Goal: Transaction & Acquisition: Purchase product/service

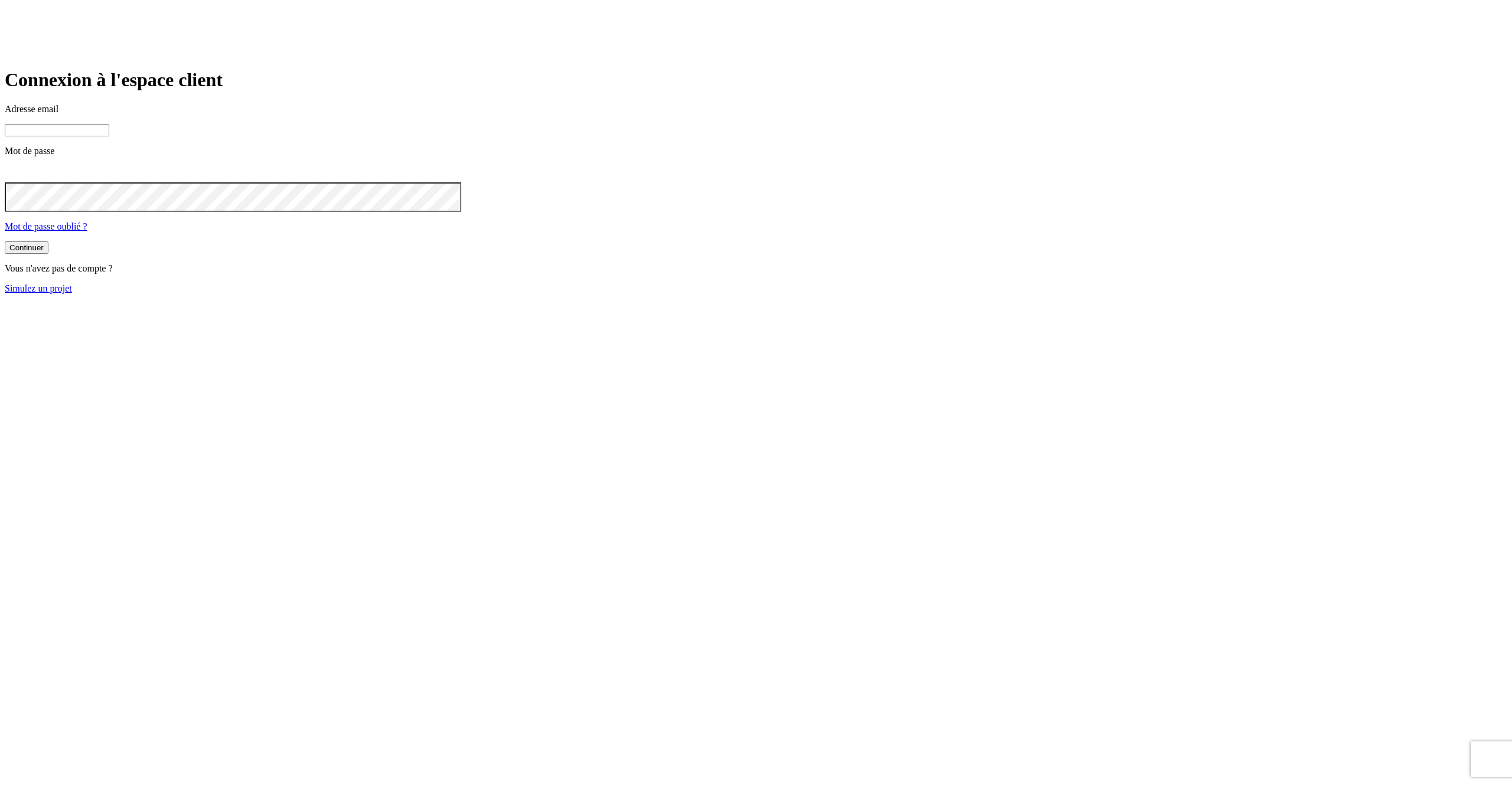
click at [109, 137] on input at bounding box center [57, 130] width 105 height 13
type input "j"
paste input "james.bond+@nalo.fr"
type input "james.bond+349@nalo.fr"
click at [4, 242] on button "Continuer" at bounding box center [26, 248] width 44 height 13
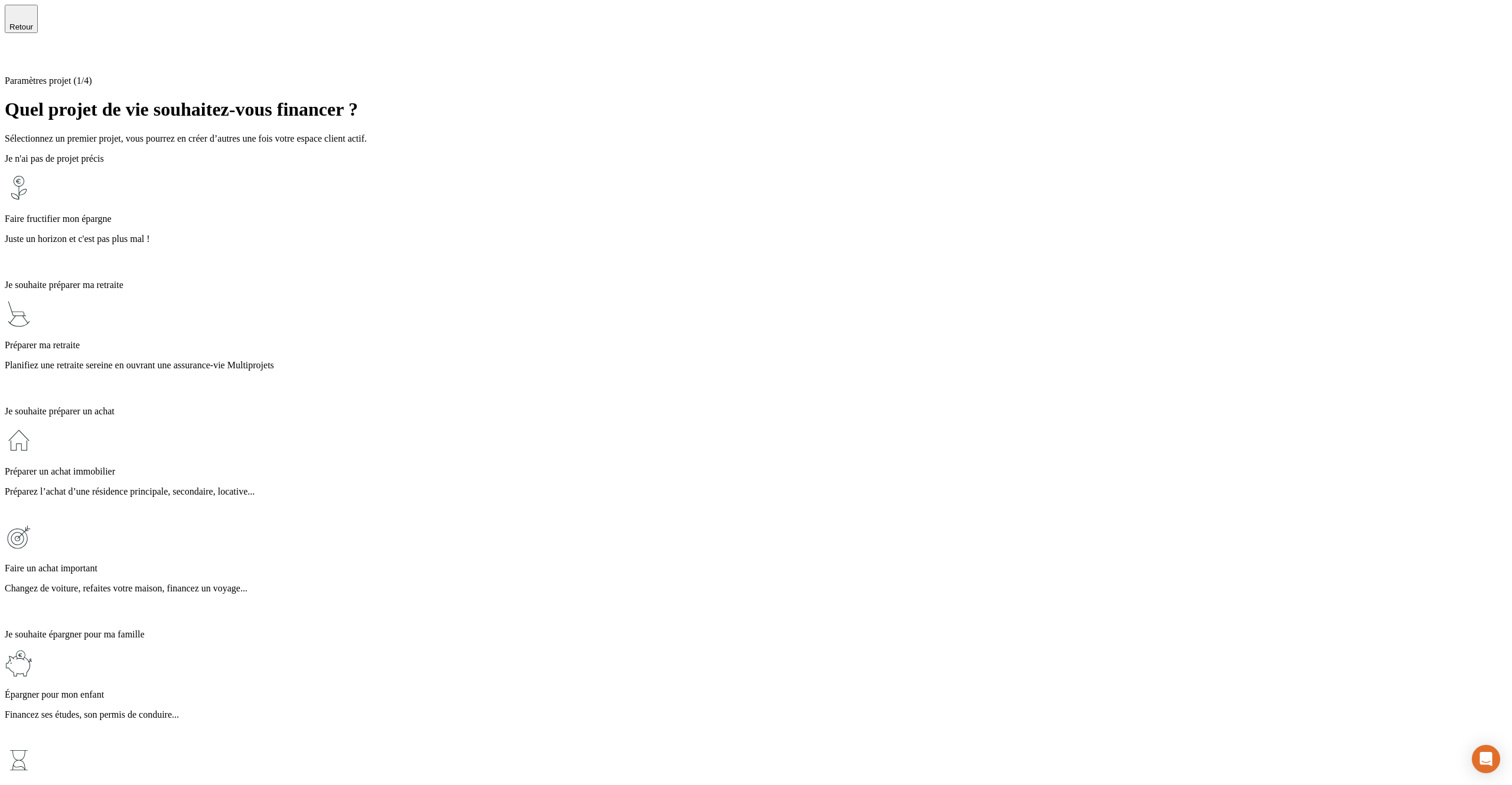
click at [700, 193] on div "Faire fructifier mon épargne Juste un horizon et c'est pas plus mal !" at bounding box center [756, 222] width 1502 height 97
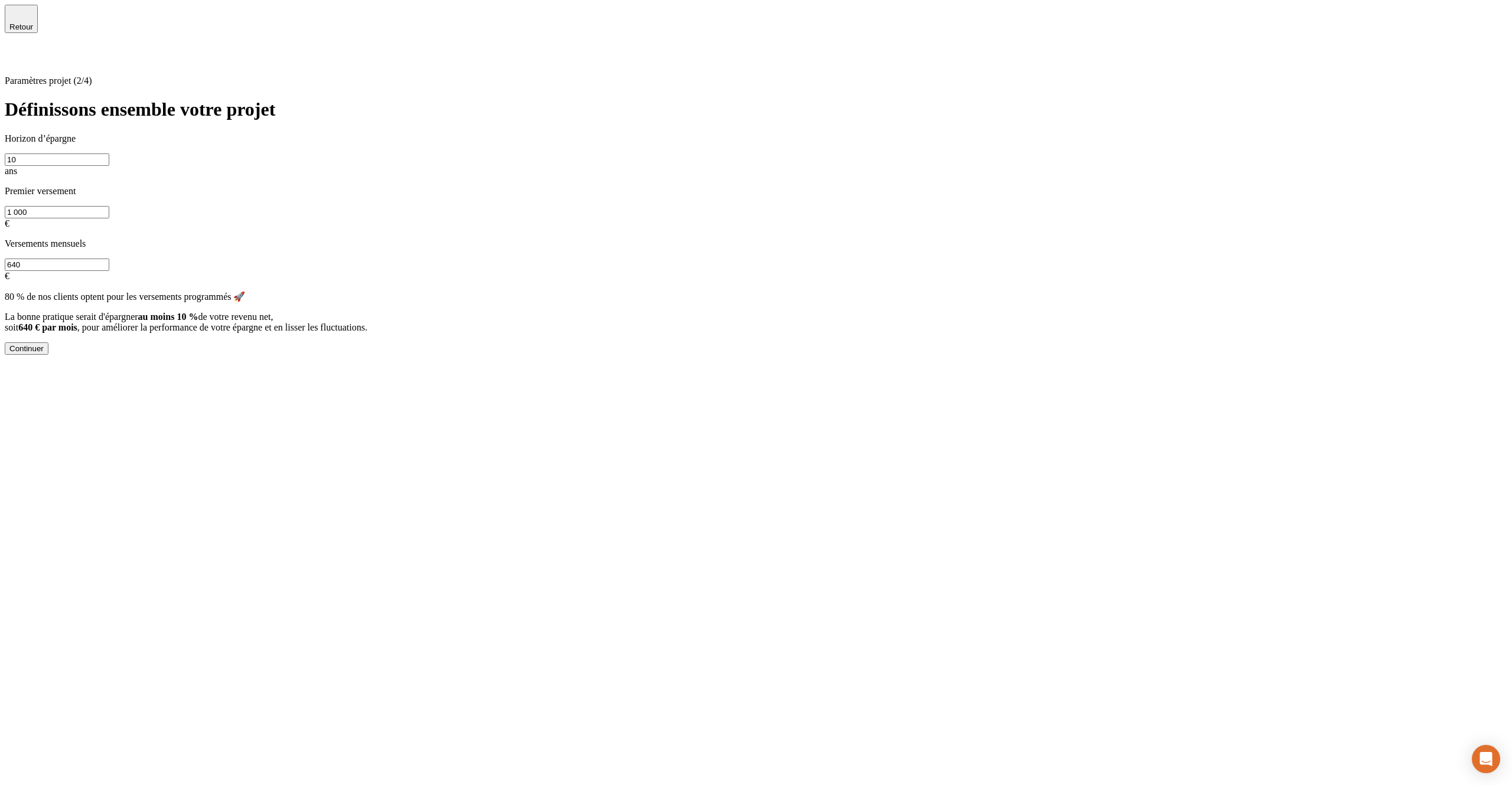
click at [44, 353] on div "Continuer" at bounding box center [27, 348] width 34 height 9
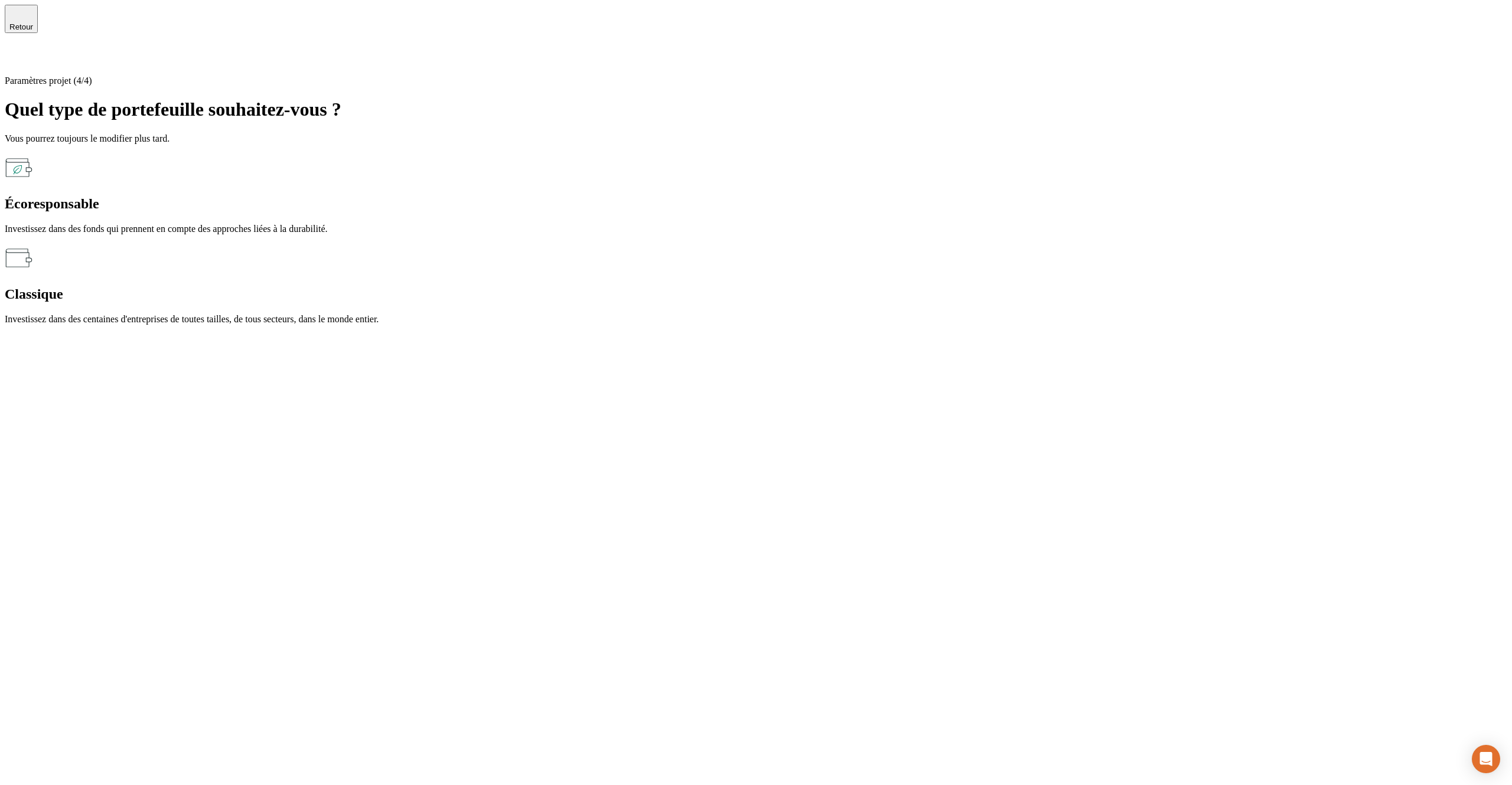
click at [815, 244] on div "Classique Investissez dans des centaines d'entreprises de toutes tailles, de to…" at bounding box center [756, 284] width 1502 height 81
click at [809, 244] on div "Classique Investissez dans des centaines d'entreprises de toutes tailles, de to…" at bounding box center [756, 284] width 1502 height 81
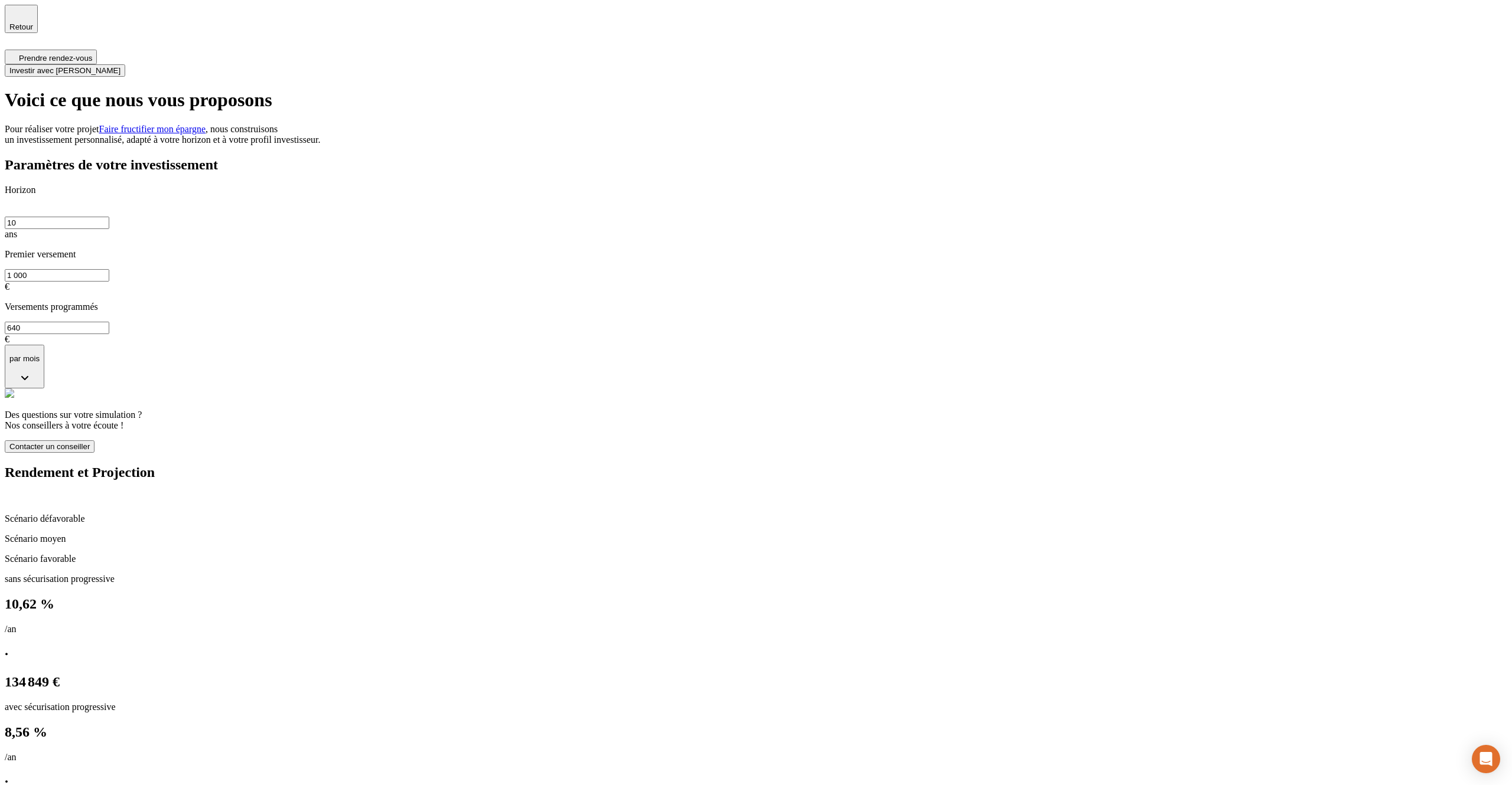
click at [90, 442] on span "Contacter un conseiller" at bounding box center [50, 446] width 81 height 9
click at [95, 440] on button "Contacter un conseiller" at bounding box center [49, 446] width 90 height 13
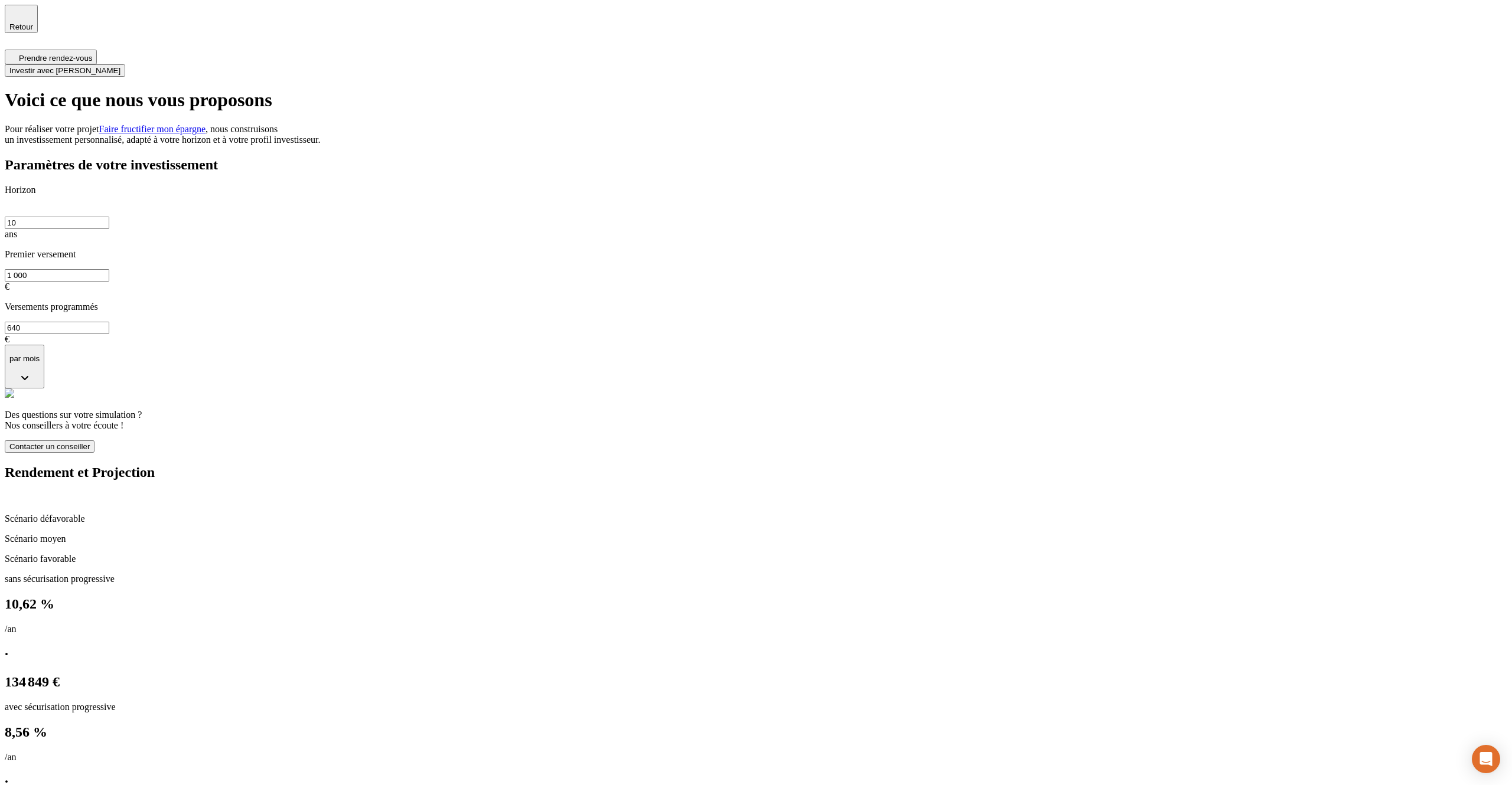
type input "06 00 00 00 00"
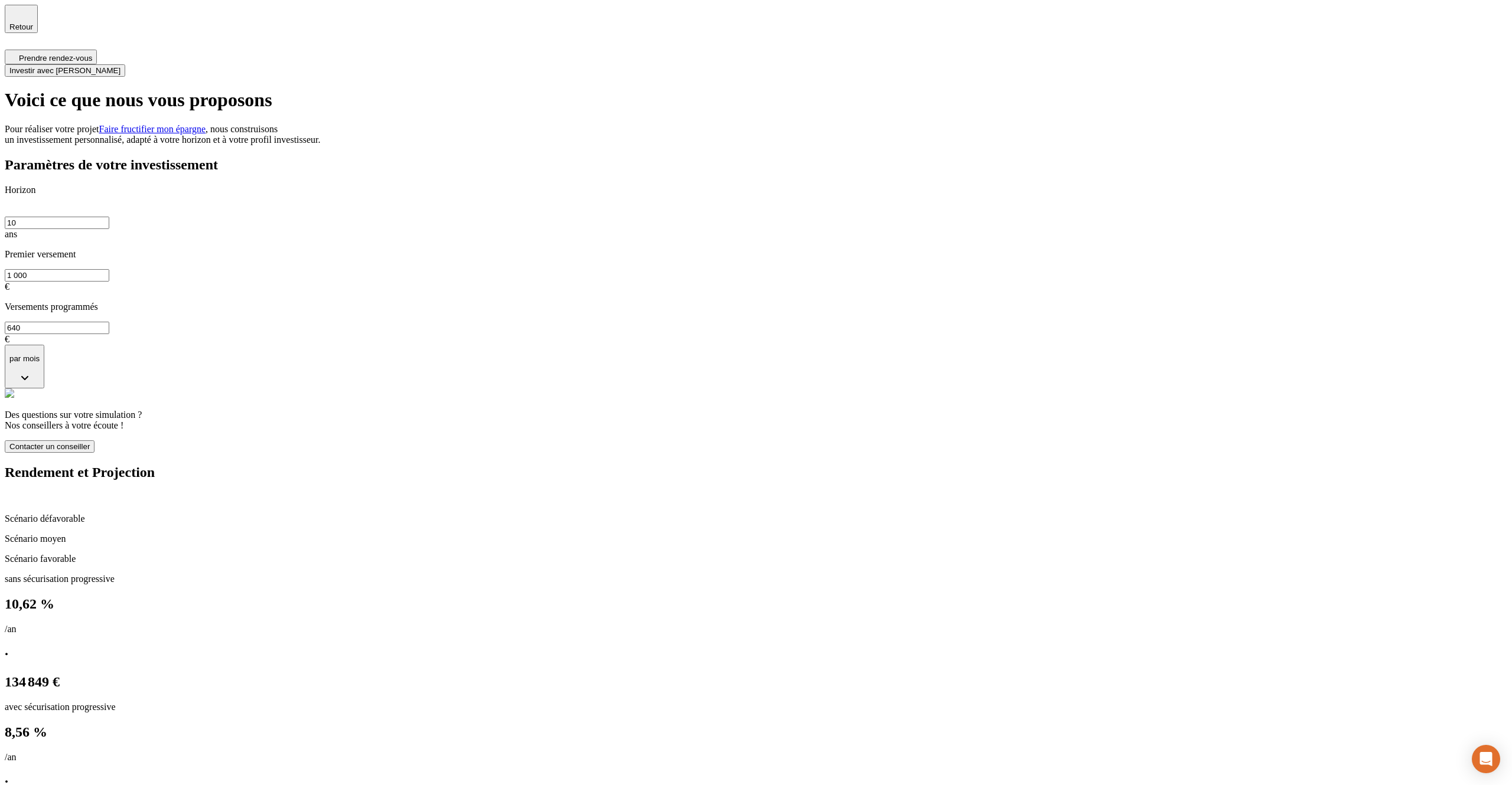
click at [90, 442] on span "Contacter un conseiller" at bounding box center [50, 446] width 81 height 9
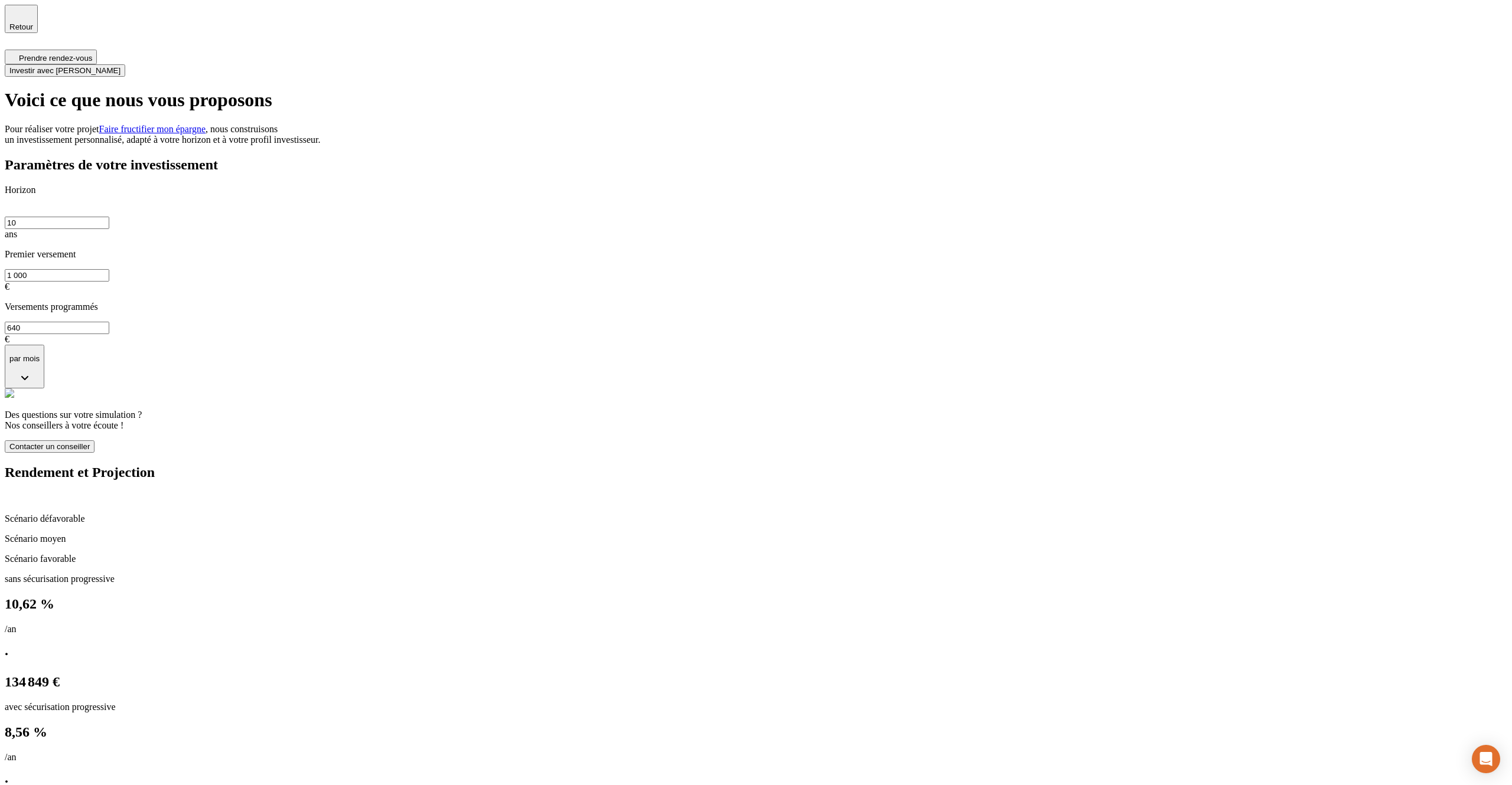
type input "0"
paste input "06 85 96 39 51"
type input "06 85 96 39 51"
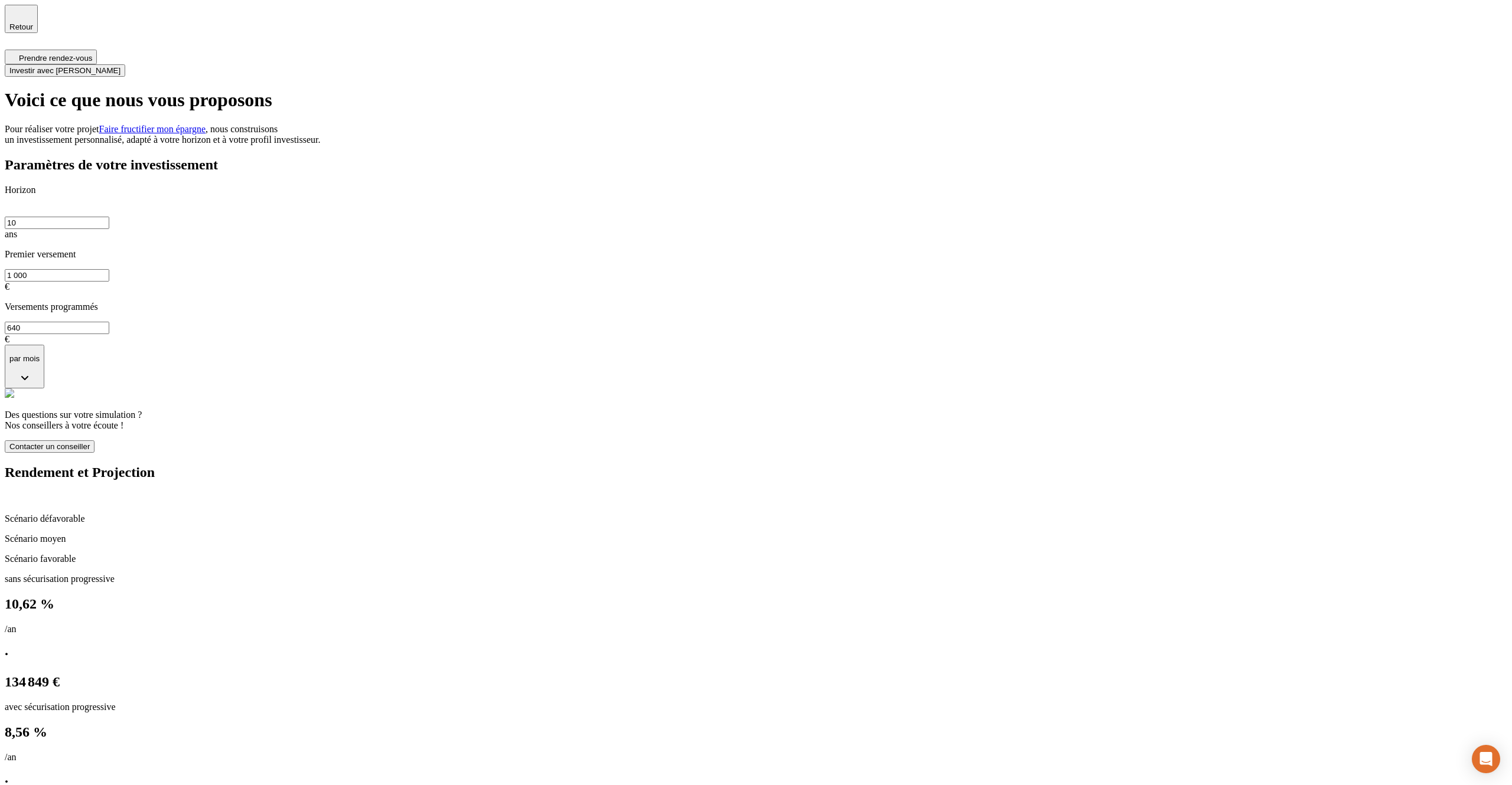
click at [978, 201] on div "Paramètres de votre investissement Horizon 10 ans Premier versement 1 000 € Ver…" at bounding box center [756, 304] width 1502 height 296
drag, startPoint x: 639, startPoint y: 105, endPoint x: 976, endPoint y: 153, distance: 340.4
click at [976, 145] on div "Voici ce que nous vous proposons Pour réaliser votre projet Faire fructifier mo…" at bounding box center [756, 116] width 1502 height 55
click at [962, 146] on p "Pour réaliser votre projet Faire fructifier mon épargne , nous construisons un …" at bounding box center [756, 134] width 1502 height 21
click at [1052, 183] on div "Paramètres de votre investissement Horizon 10 ans Premier versement 1 000 € Ver…" at bounding box center [756, 304] width 1502 height 296
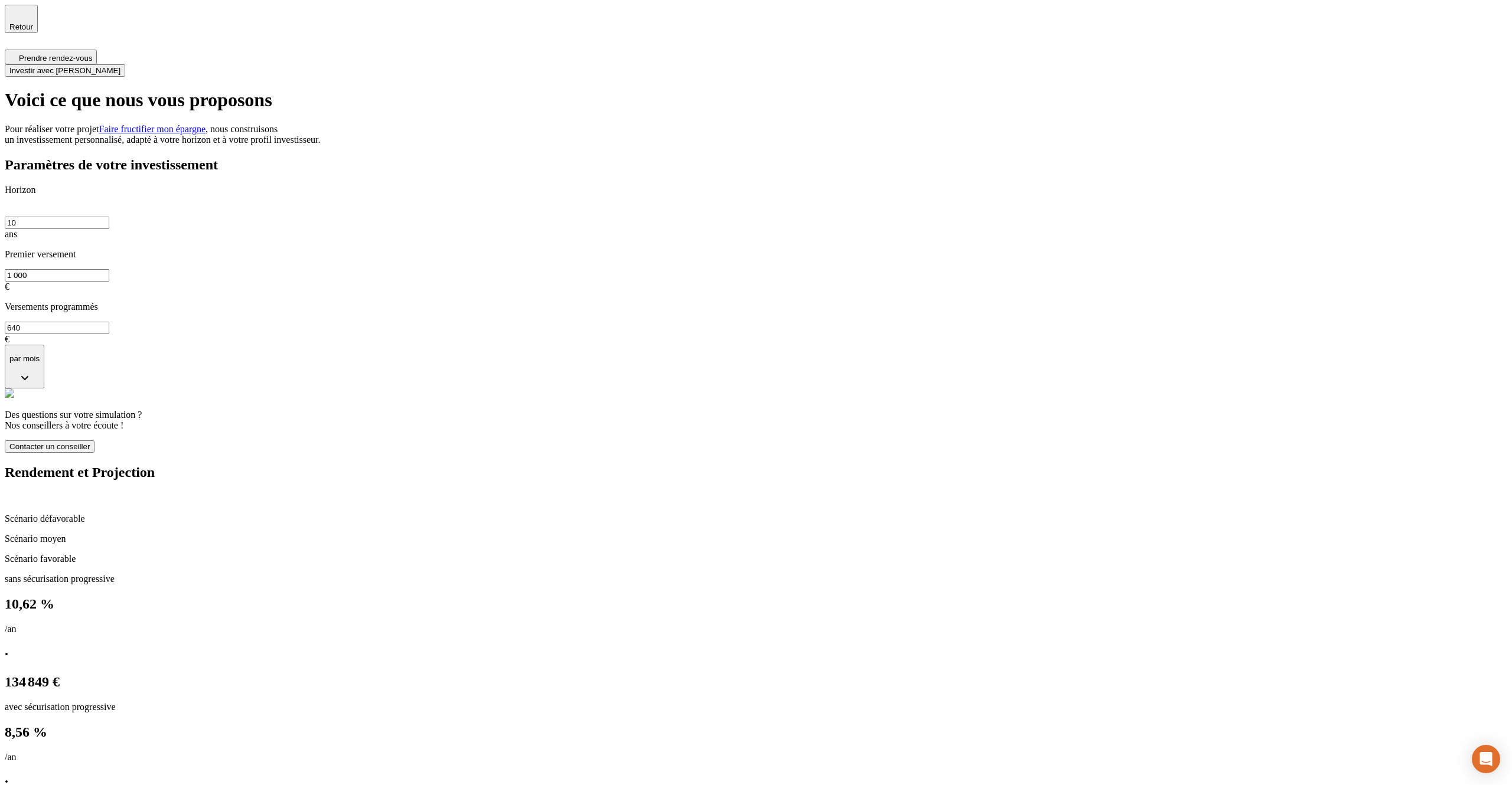
click at [90, 442] on span "Contacter un conseiller" at bounding box center [50, 446] width 81 height 9
click at [95, 440] on button "Contacter un conseiller" at bounding box center [49, 446] width 90 height 13
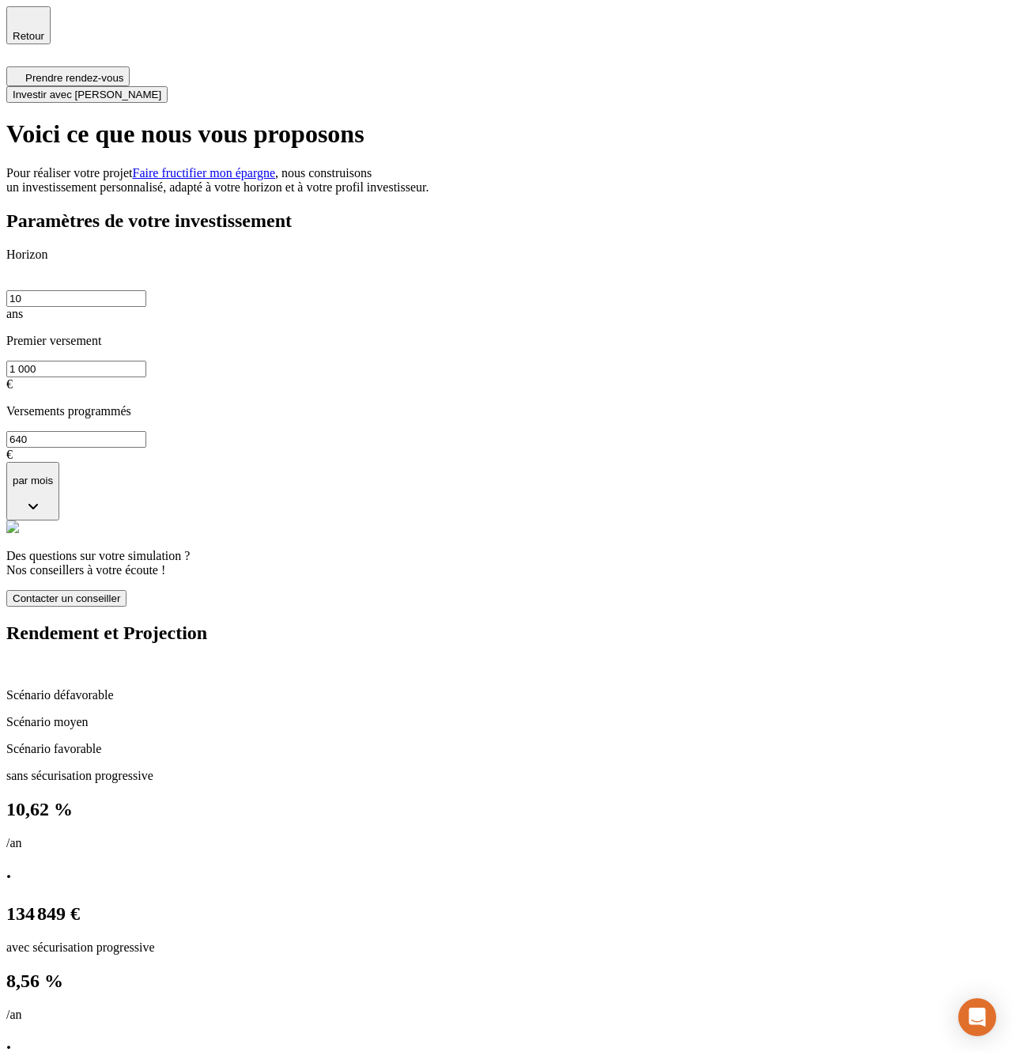
click at [123, 72] on span "Prendre rendez-vous" at bounding box center [74, 78] width 98 height 12
click at [127, 590] on button "Contacter un conseiller" at bounding box center [66, 598] width 120 height 17
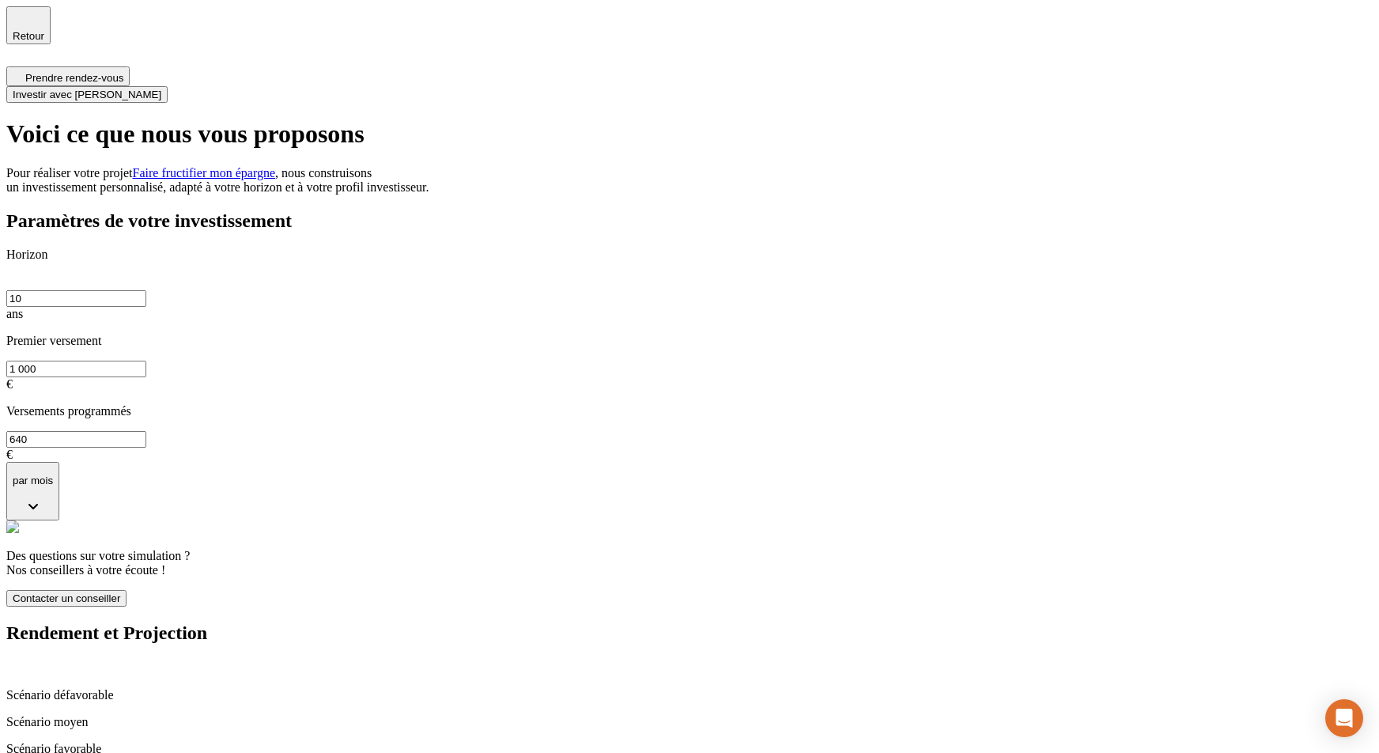
type input "0"
paste input "06 85 96 39 51"
type input "06 85 96 39 51"
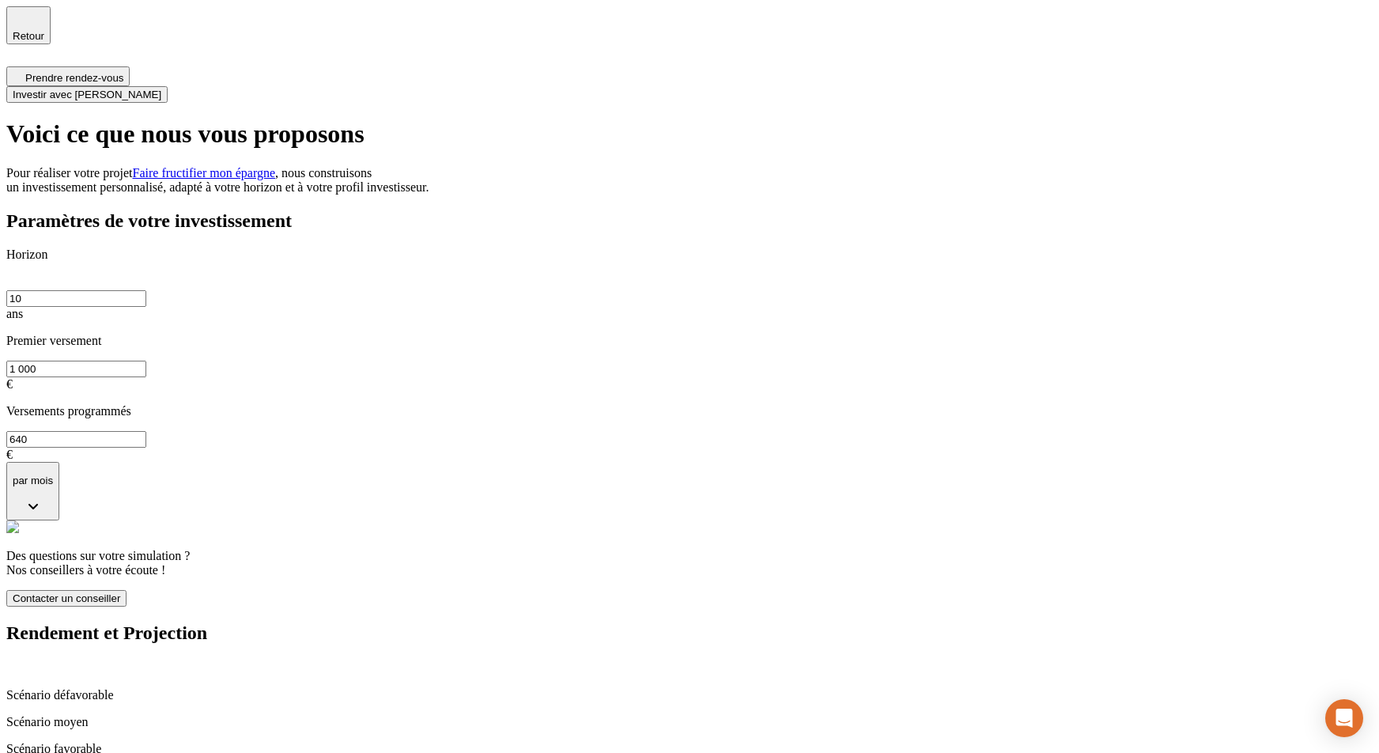
click at [127, 590] on button "Contacter un conseiller" at bounding box center [66, 598] width 120 height 17
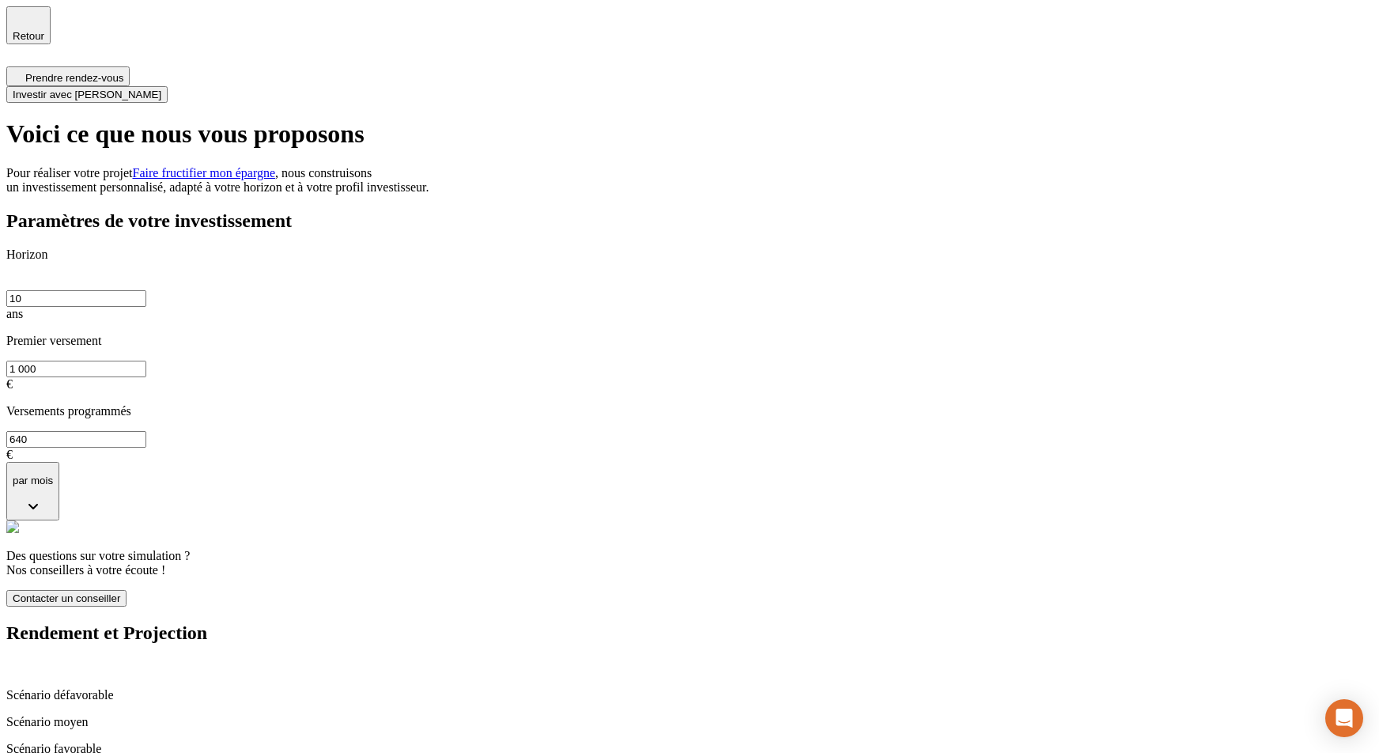
type input "0"
paste input "06 85 96 39 51"
type input "06 85 96 39 51"
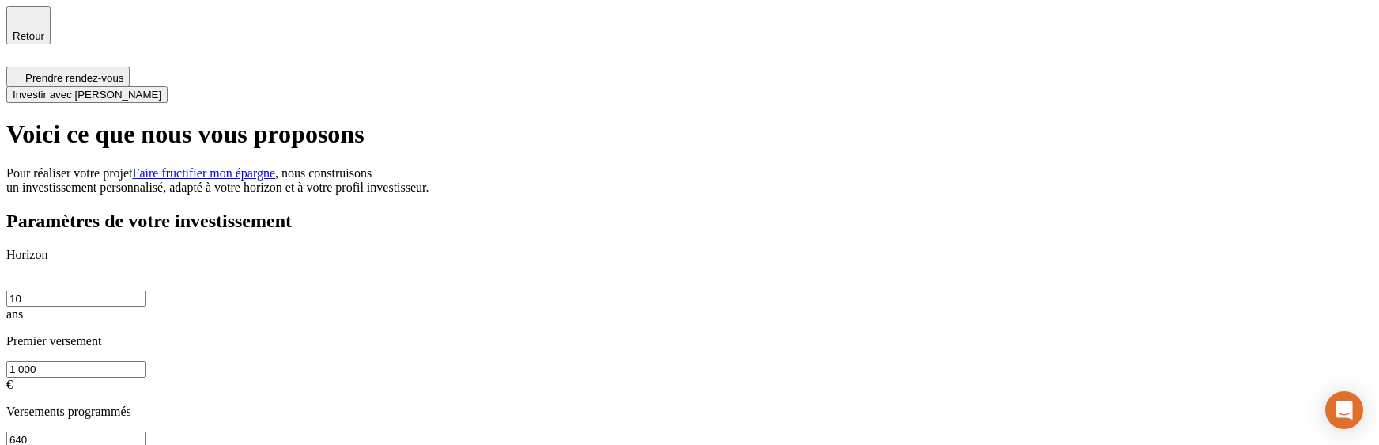
click at [740, 326] on div "Paramètres de votre investissement Horizon 10 ans Premier versement 1 000 € Ver…" at bounding box center [689, 408] width 1367 height 397
click at [929, 286] on div "Paramètres de votre investissement Horizon 10 ans Premier versement 1 000 € Ver…" at bounding box center [689, 408] width 1367 height 397
click at [641, 57] on div "Retour Prendre rendez-vous Investir avec Nalo" at bounding box center [689, 54] width 1367 height 96
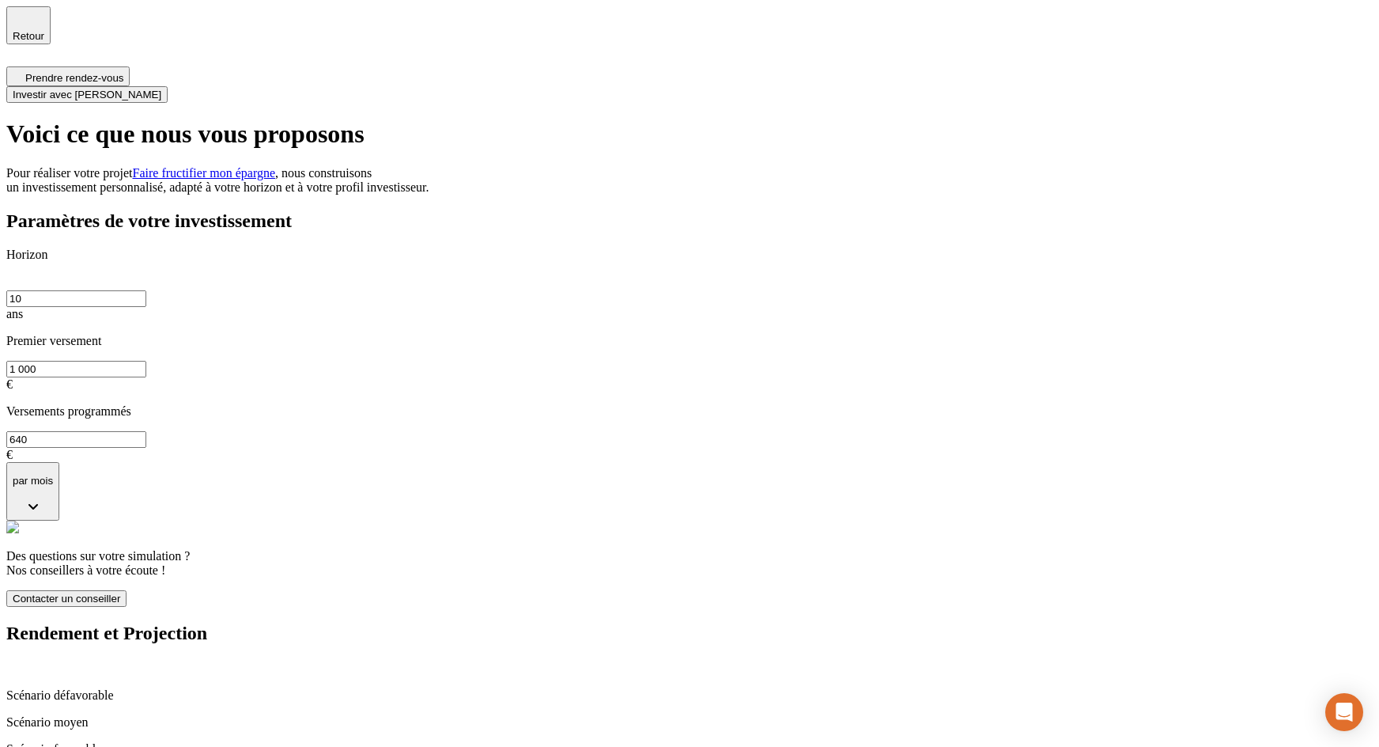
click at [802, 260] on div "Paramètres de votre investissement Horizon 10 ans Premier versement 1 000 € Ver…" at bounding box center [689, 408] width 1367 height 397
click at [44, 30] on span "Retour" at bounding box center [29, 36] width 32 height 12
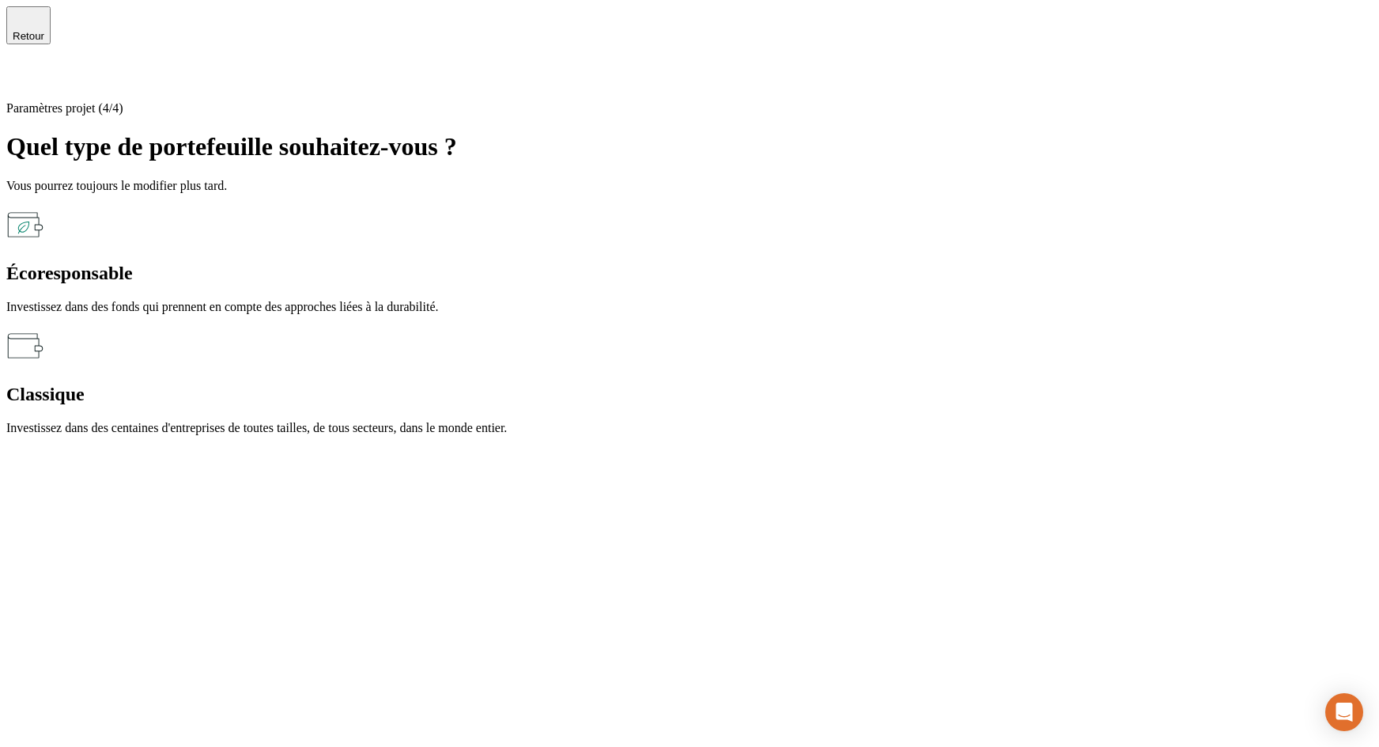
click at [203, 435] on div "Paramètres projet (4/4) Quel type de portefeuille souhaitez-vous ? Vous pourrez…" at bounding box center [689, 268] width 1367 height 334
click at [25, 66] on icon at bounding box center [15, 75] width 19 height 19
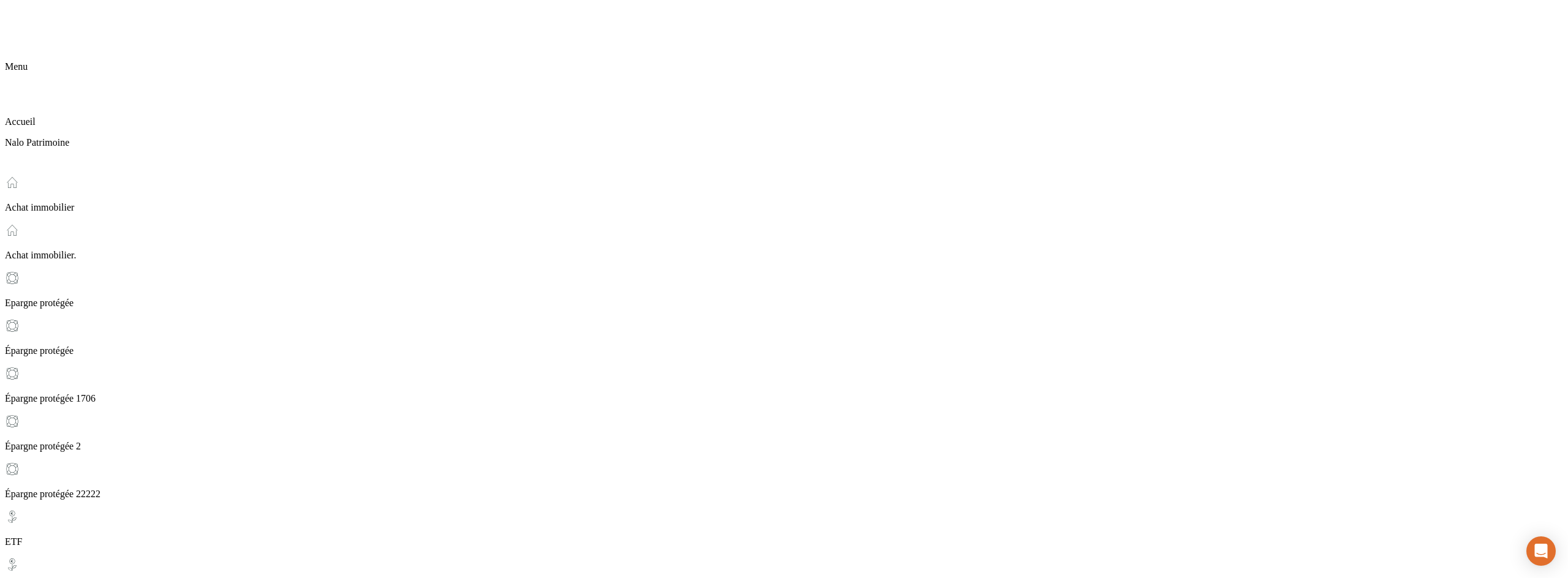
scroll to position [211, 0]
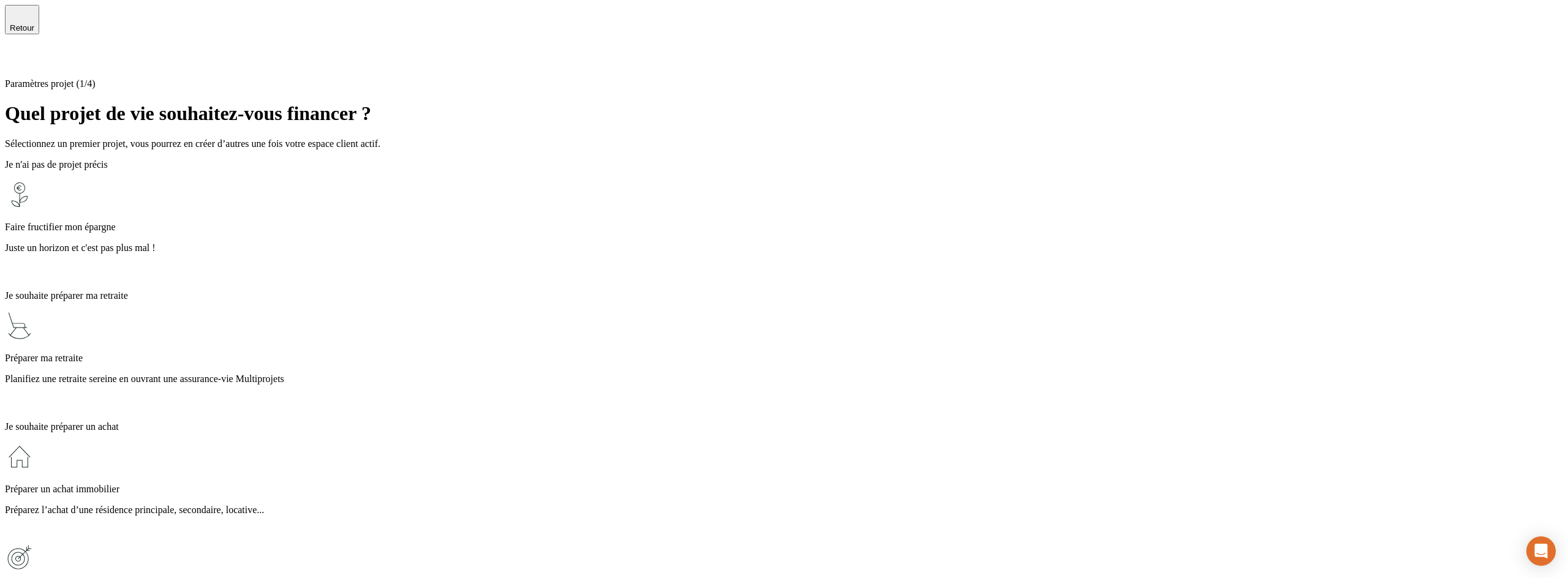
click at [551, 353] on p "Préparer ma retraite" at bounding box center [784, 358] width 1558 height 11
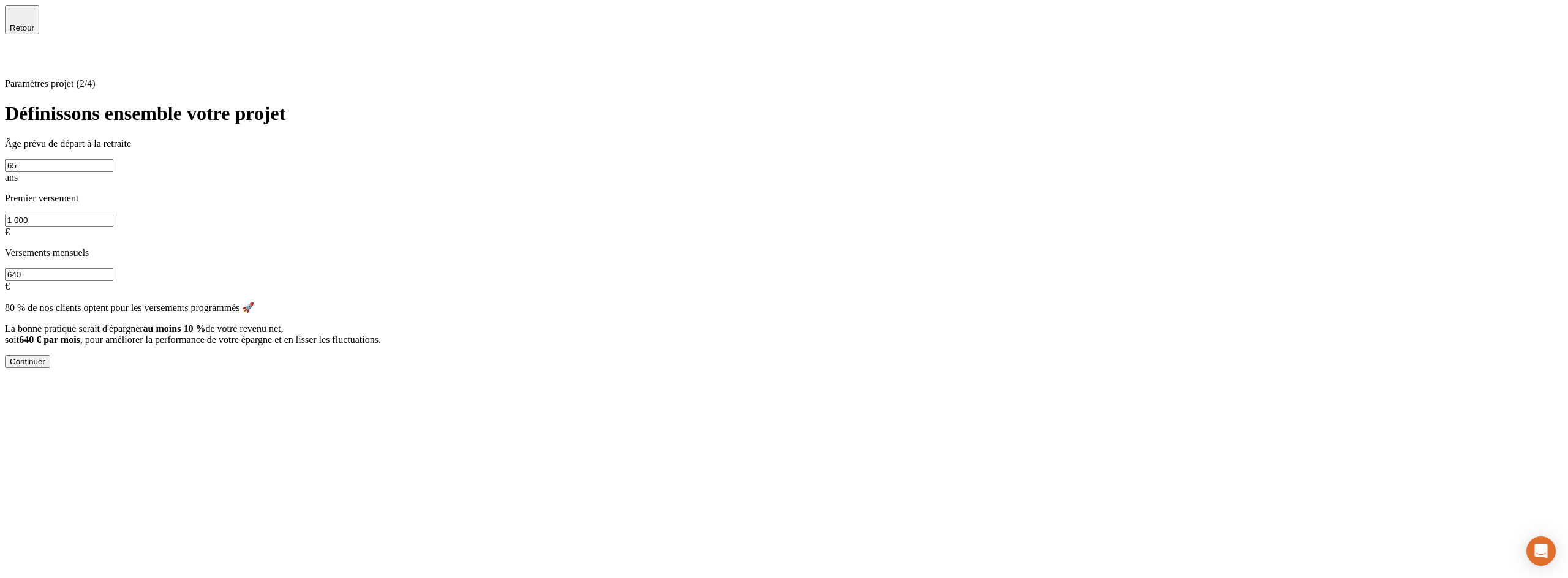
click at [46, 366] on div "Continuer" at bounding box center [28, 361] width 36 height 9
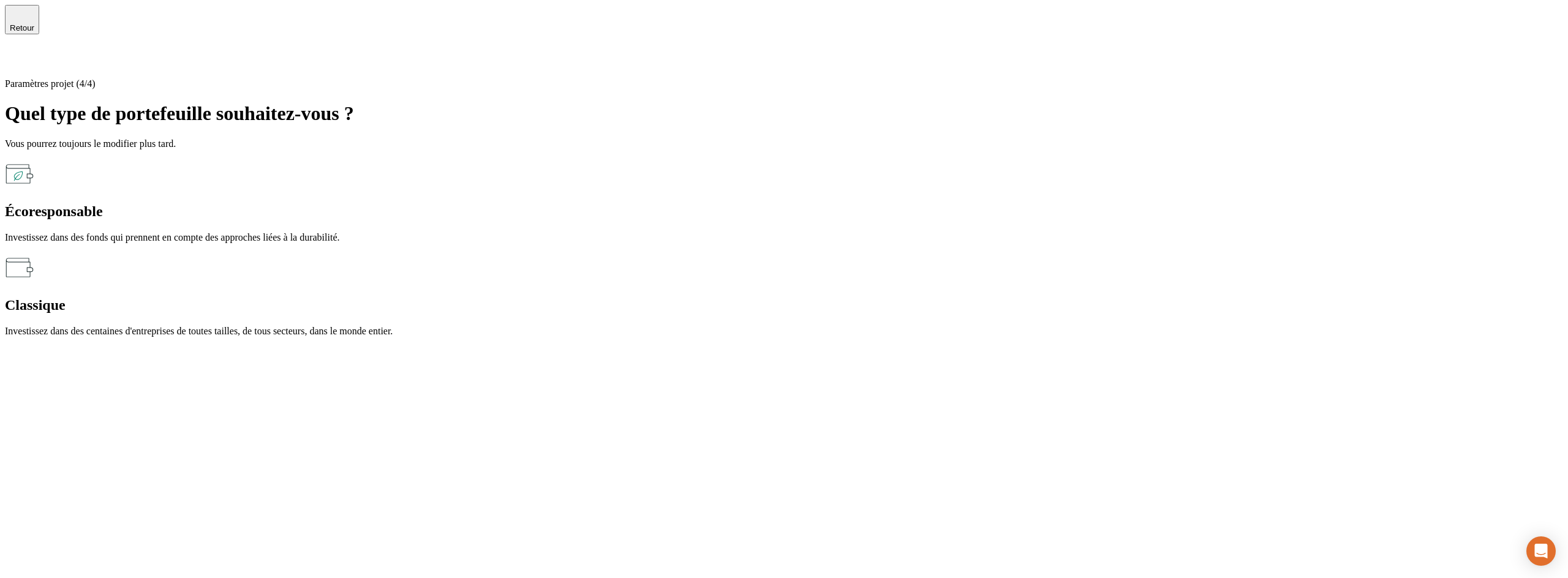
click at [564, 183] on div "Écoresponsable Investissez dans des fonds qui prennent en compte des approches …" at bounding box center [784, 201] width 1558 height 84
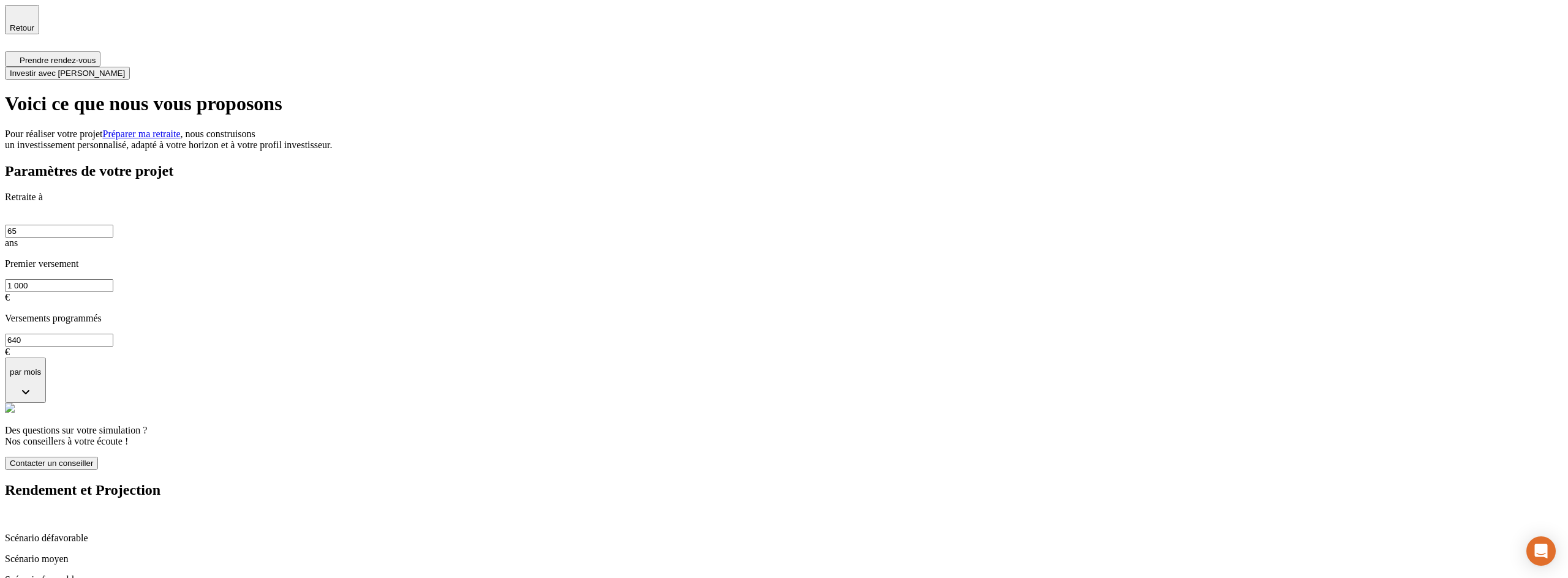
click at [130, 67] on button "Investir avec [PERSON_NAME]" at bounding box center [67, 73] width 125 height 13
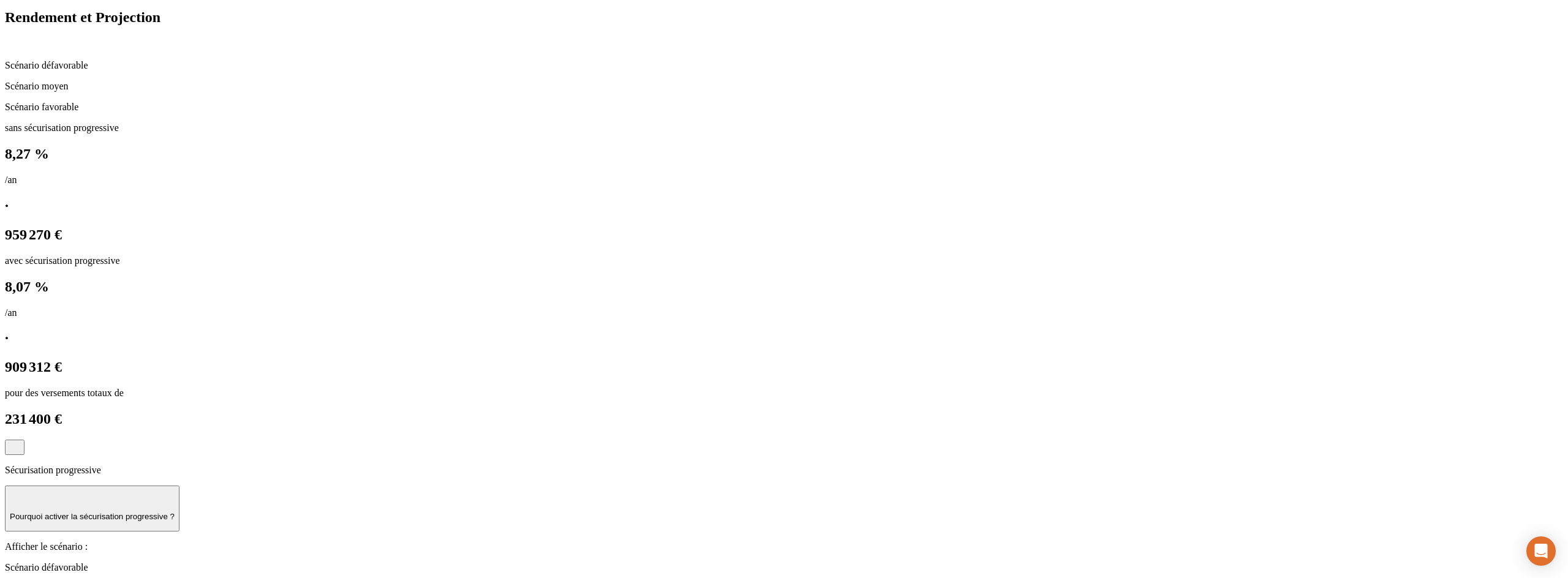
scroll to position [602, 0]
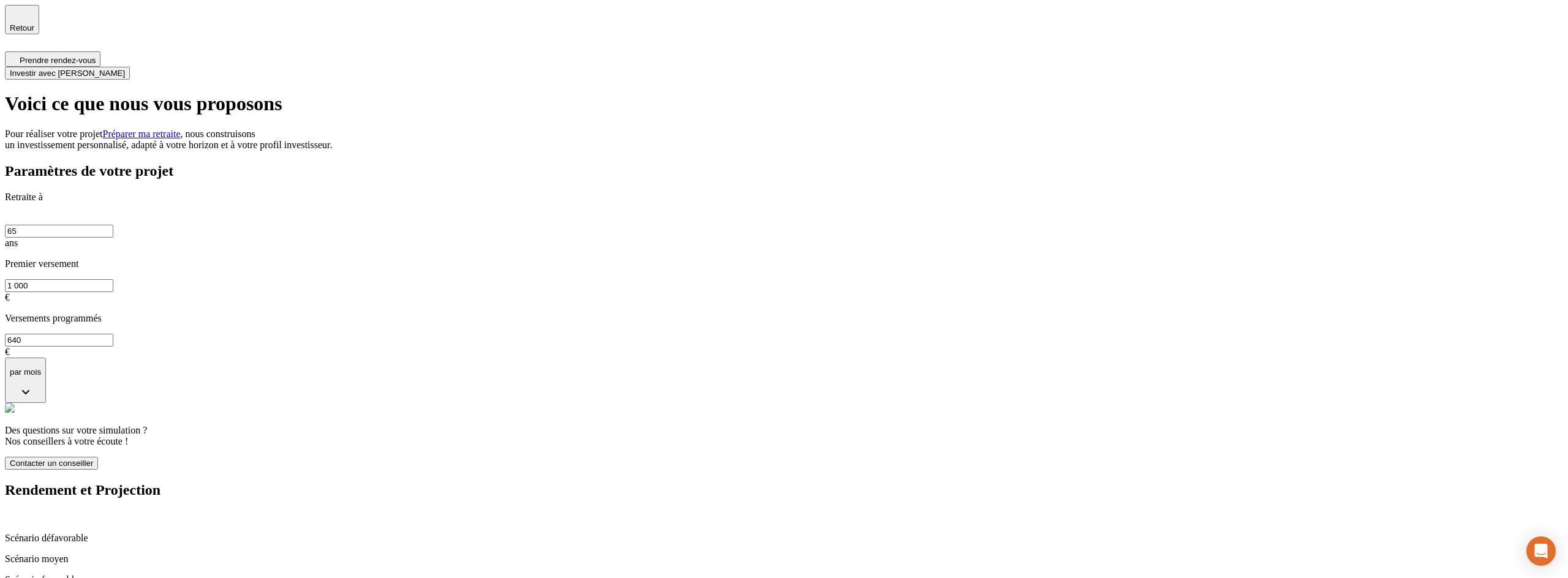
click at [125, 69] on span "Investir avec [PERSON_NAME]" at bounding box center [67, 74] width 115 height 9
click at [34, 25] on span "Retour" at bounding box center [22, 28] width 25 height 9
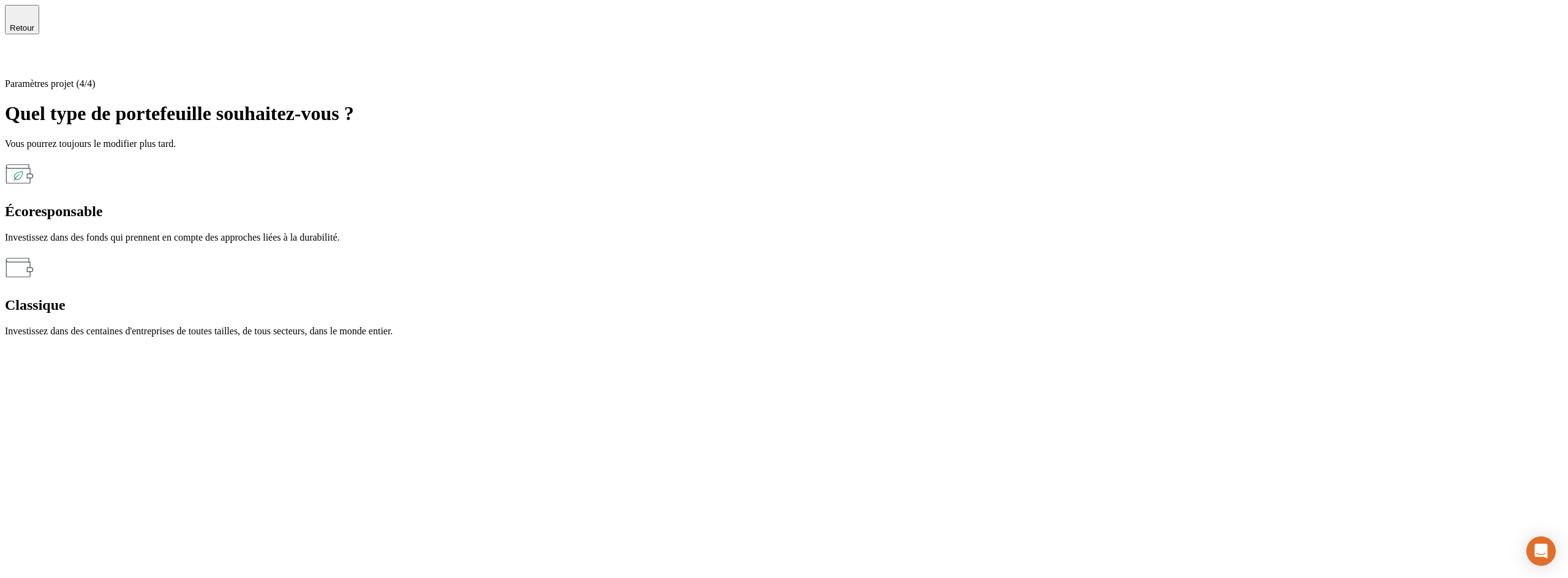
click at [19, 51] on icon at bounding box center [12, 58] width 15 height 15
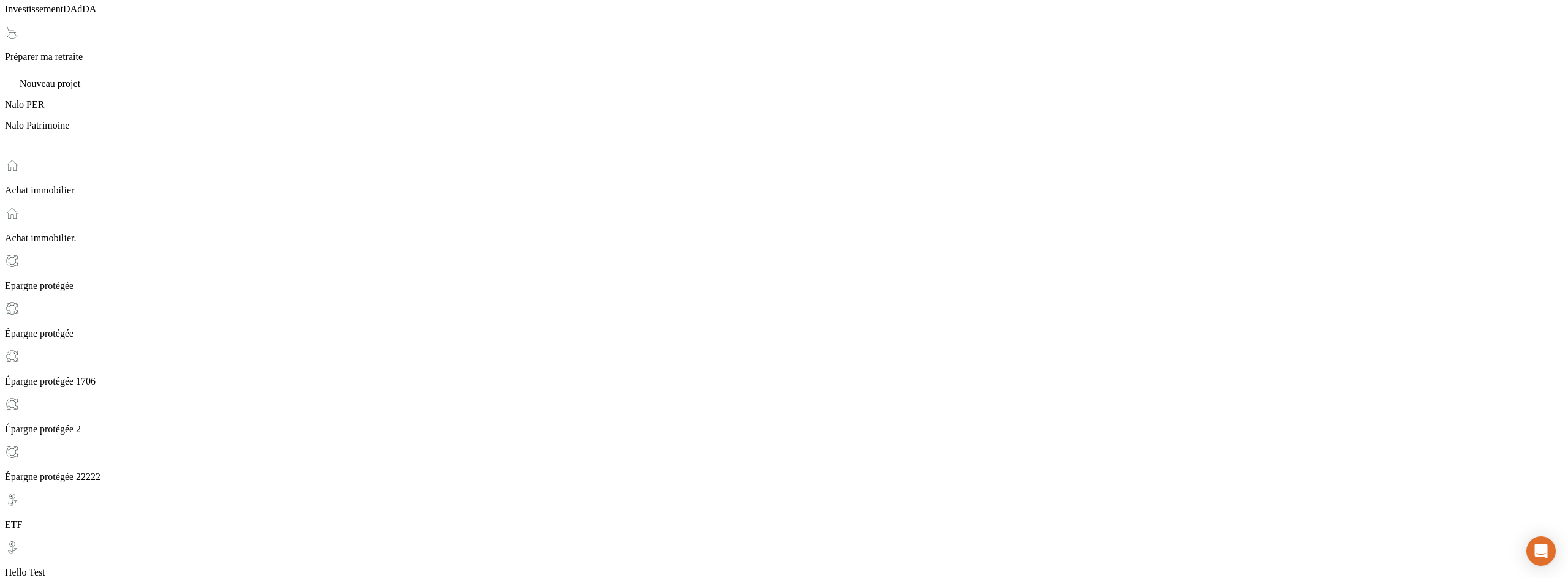
scroll to position [930, 0]
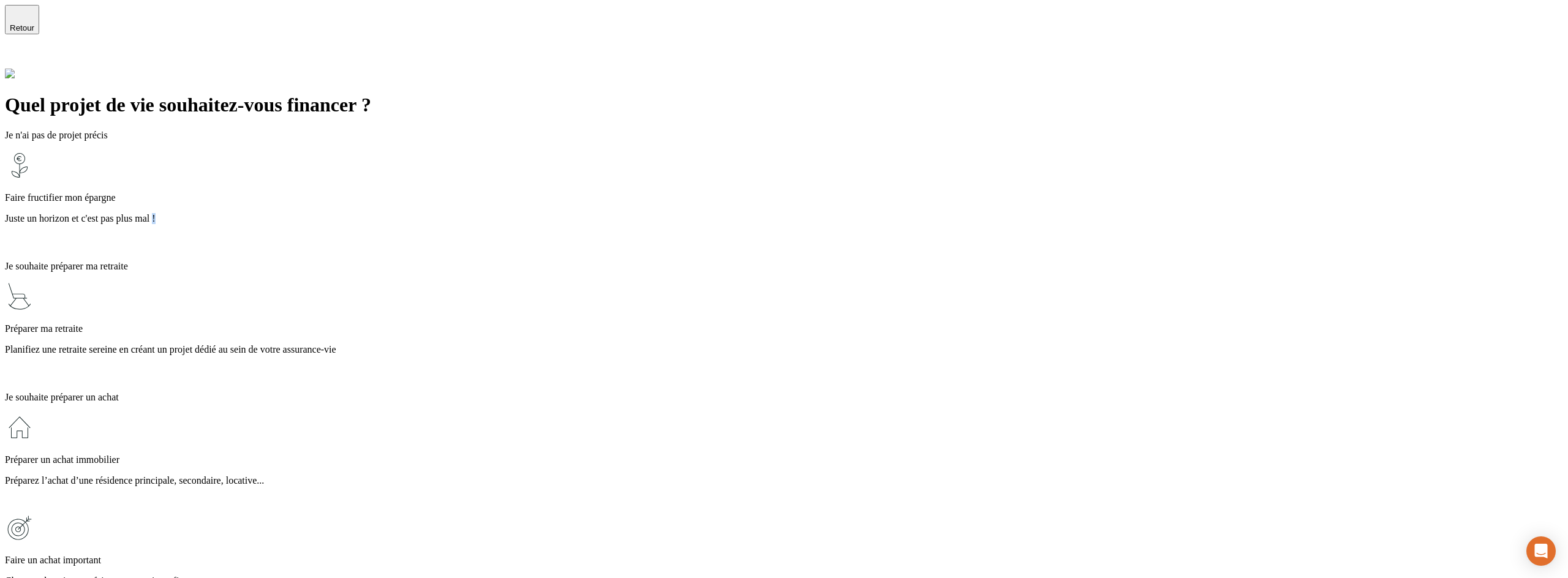
click at [603, 213] on p "Juste un horizon et c'est pas plus mal !" at bounding box center [784, 218] width 1558 height 11
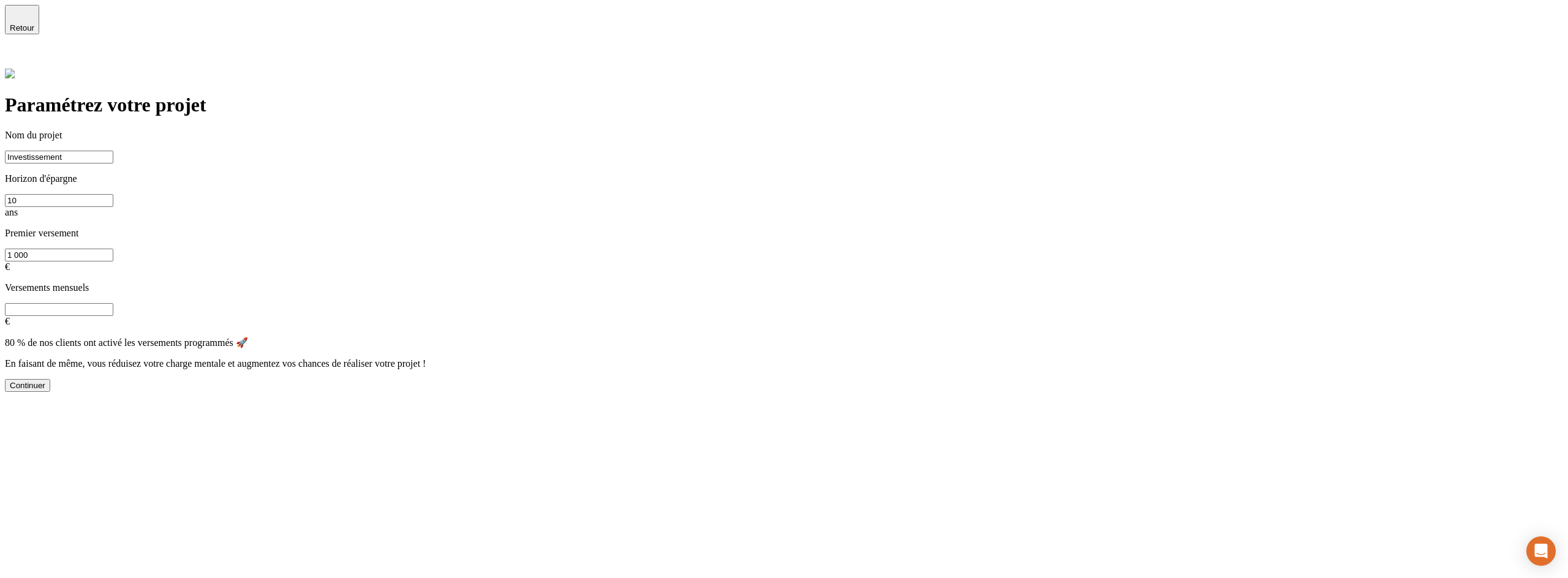
click at [113, 151] on input "Investissement" at bounding box center [59, 157] width 108 height 13
click at [46, 381] on div "Continuer" at bounding box center [28, 385] width 36 height 9
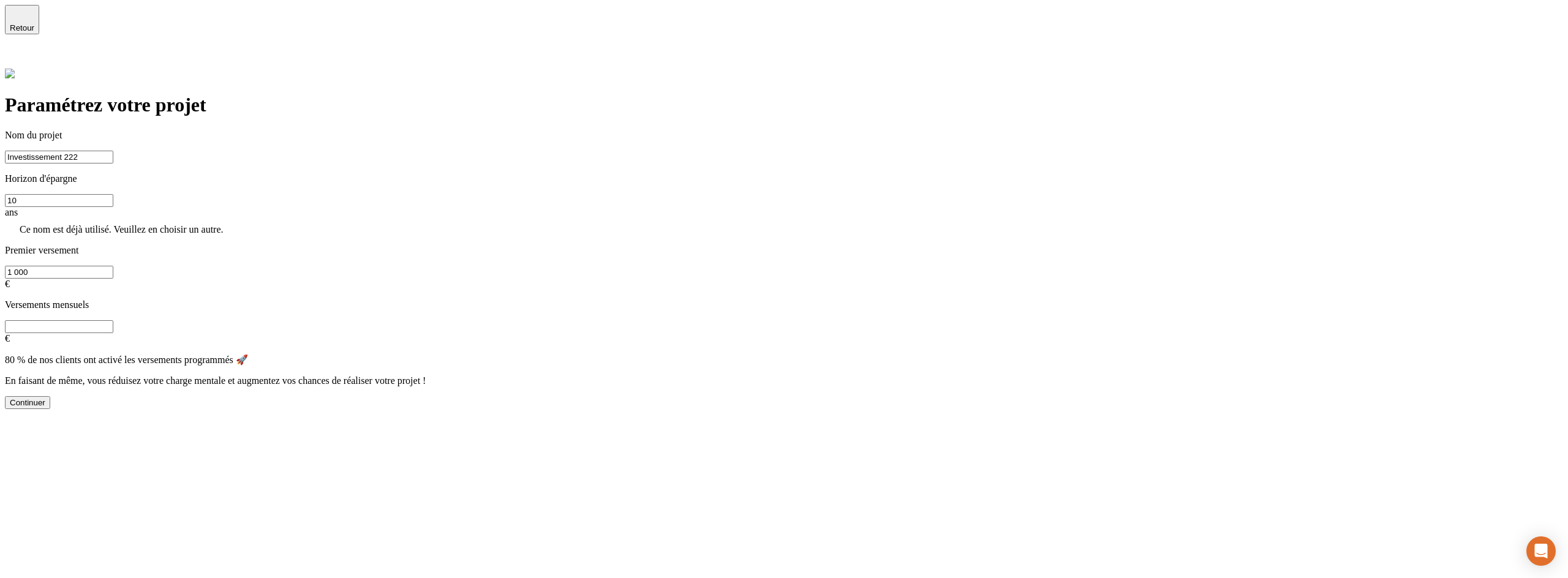
click at [113, 151] on input "Investissement 222" at bounding box center [59, 157] width 108 height 13
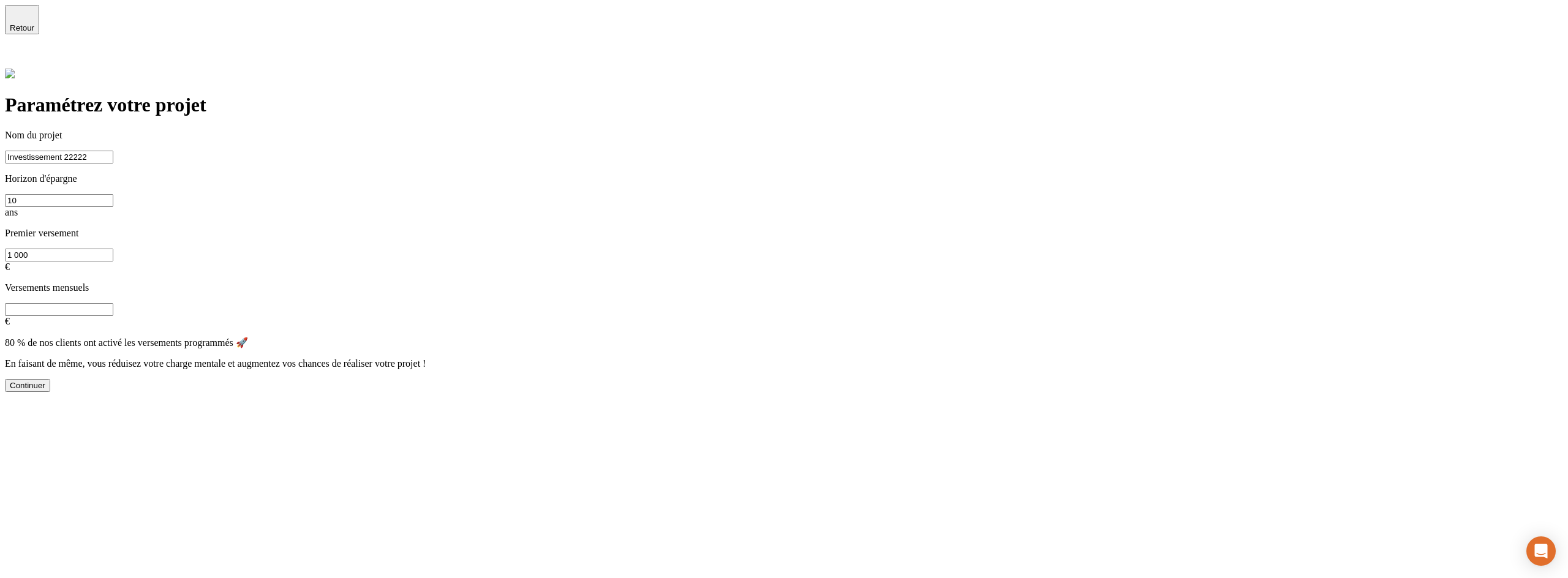
type input "Investissement 22222"
click at [50, 379] on button "Continuer" at bounding box center [27, 385] width 46 height 13
type input "0"
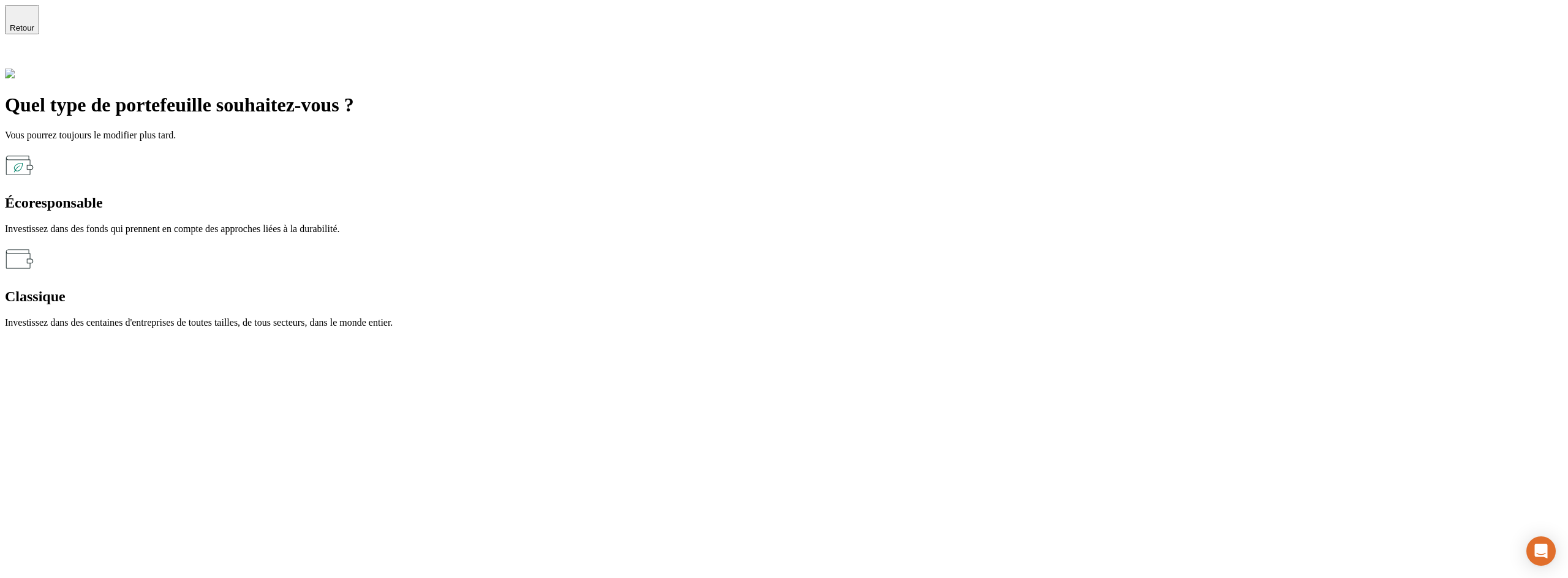
click at [434, 165] on div "Écoresponsable Investissez dans des fonds qui prennent en compte des approches …" at bounding box center [784, 193] width 1558 height 84
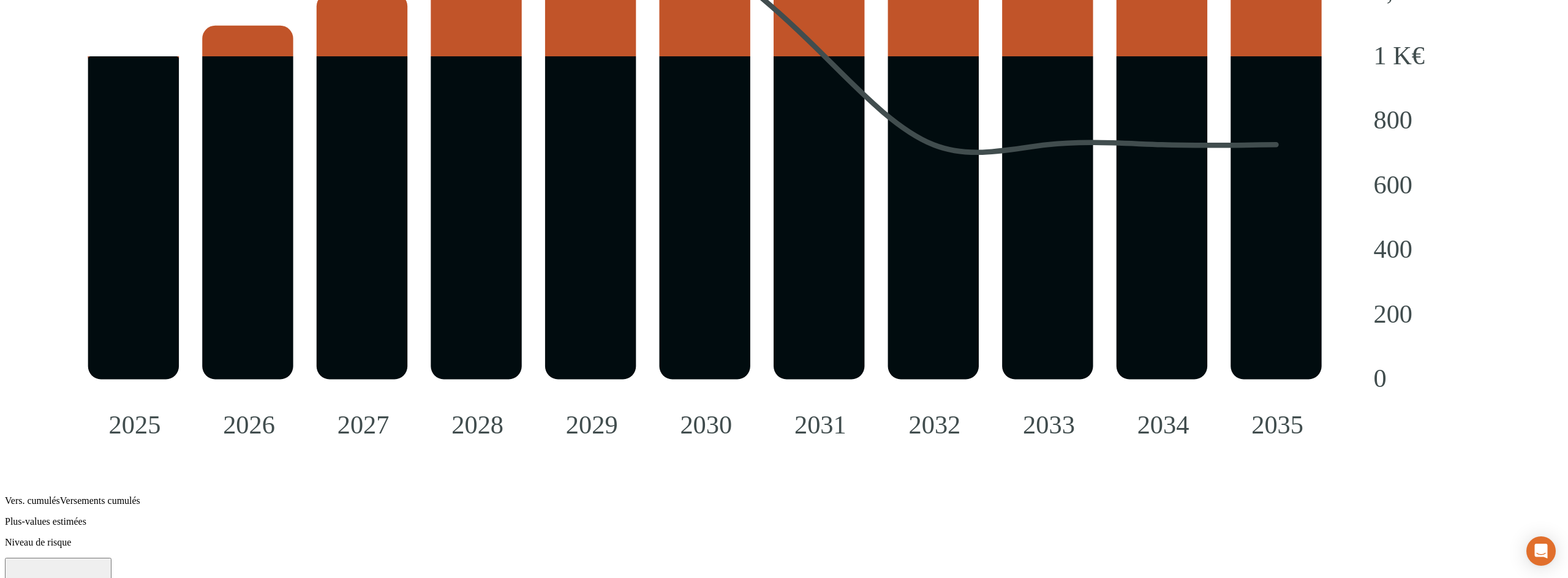
scroll to position [1713, 0]
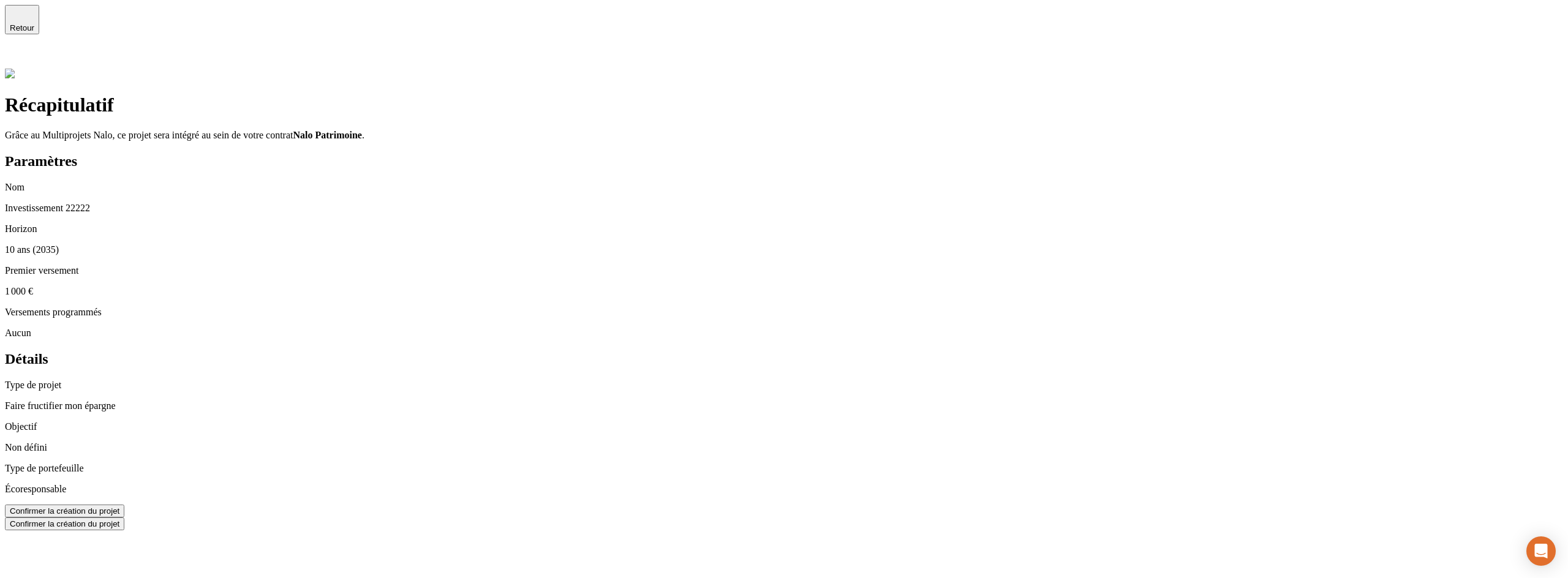
click at [125, 504] on button "Confirmer la création du projet" at bounding box center [64, 511] width 119 height 13
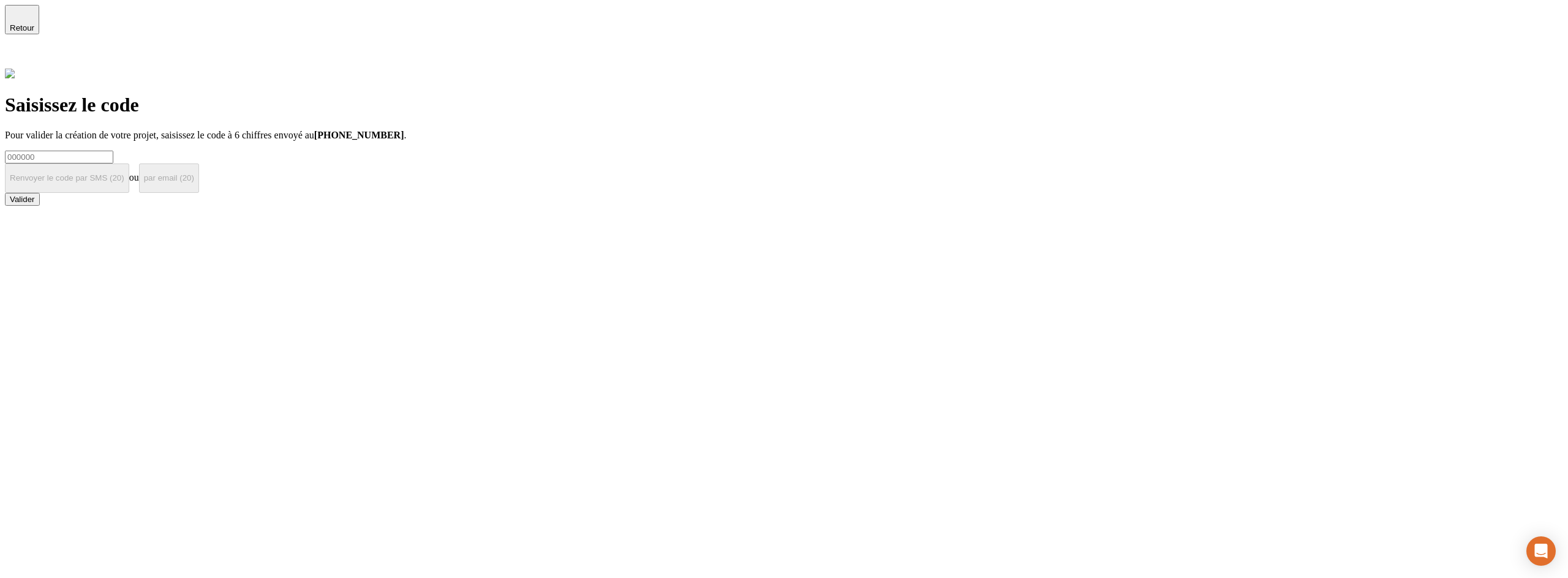
click at [113, 151] on input at bounding box center [59, 157] width 108 height 13
type input "!"
paste input "000000"
type input "000000"
click at [35, 203] on div "Valider" at bounding box center [22, 200] width 25 height 9
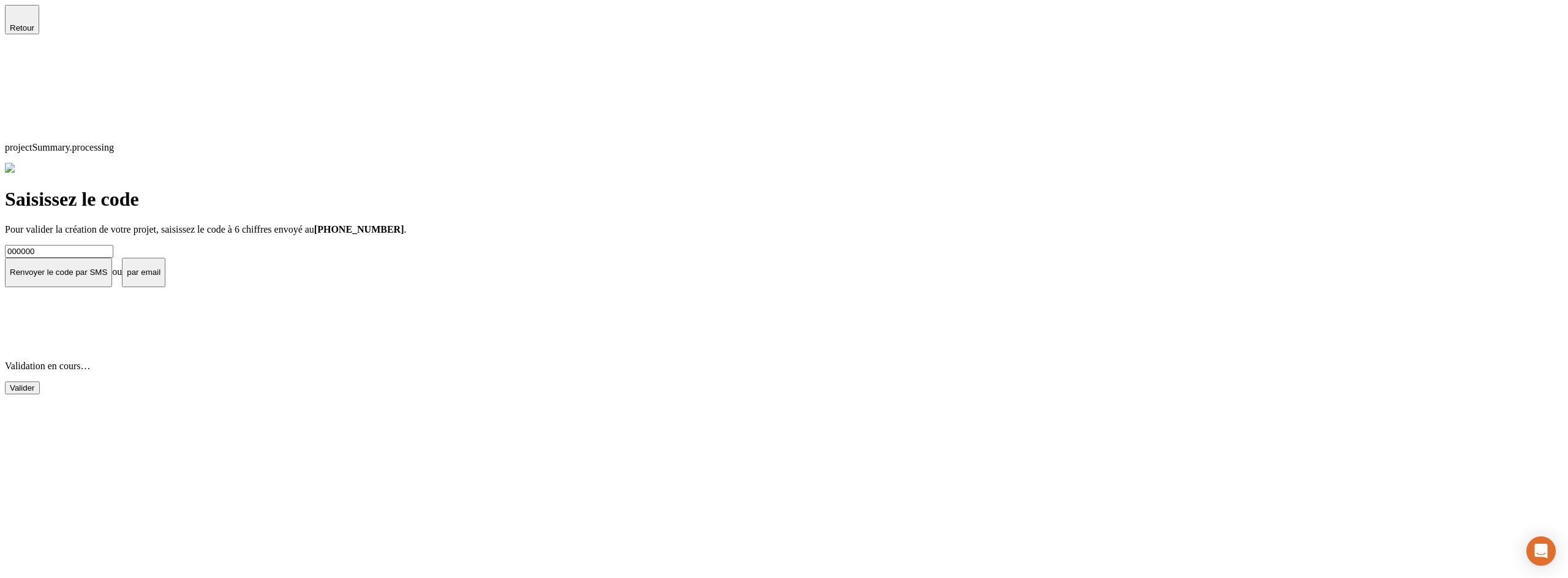
click at [19, 51] on icon at bounding box center [12, 58] width 15 height 15
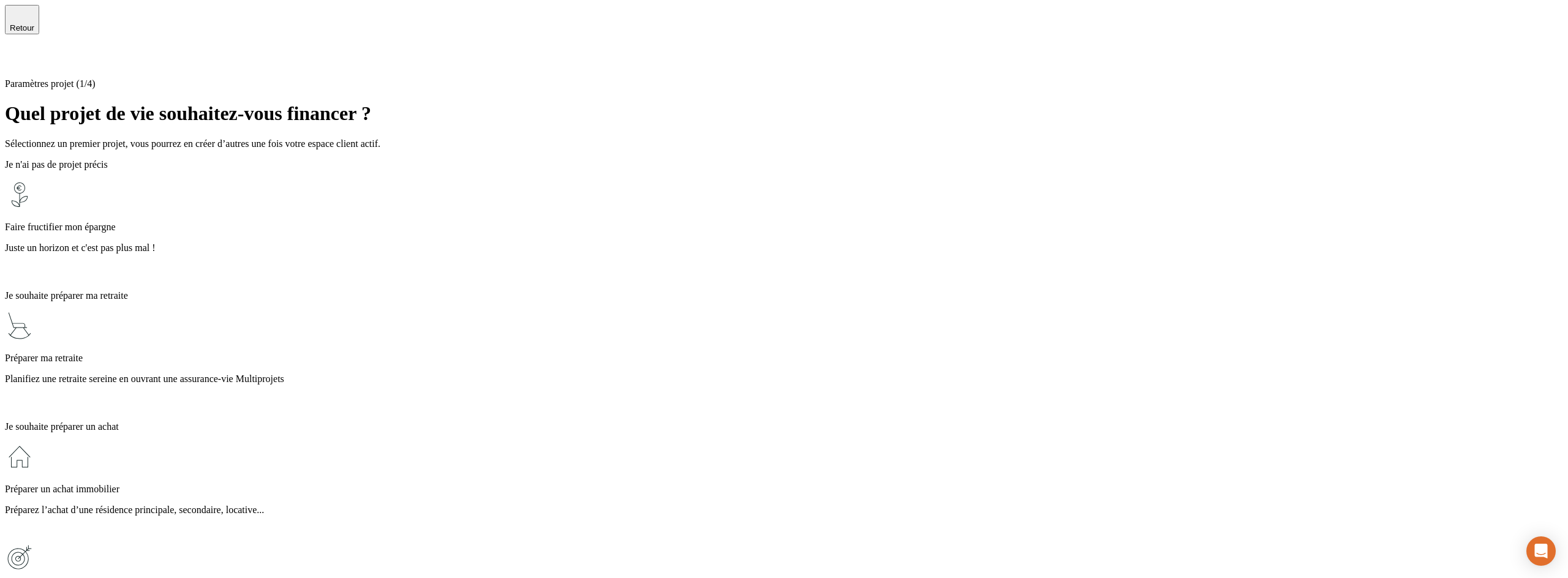
click at [16, 54] on icon at bounding box center [12, 58] width 9 height 9
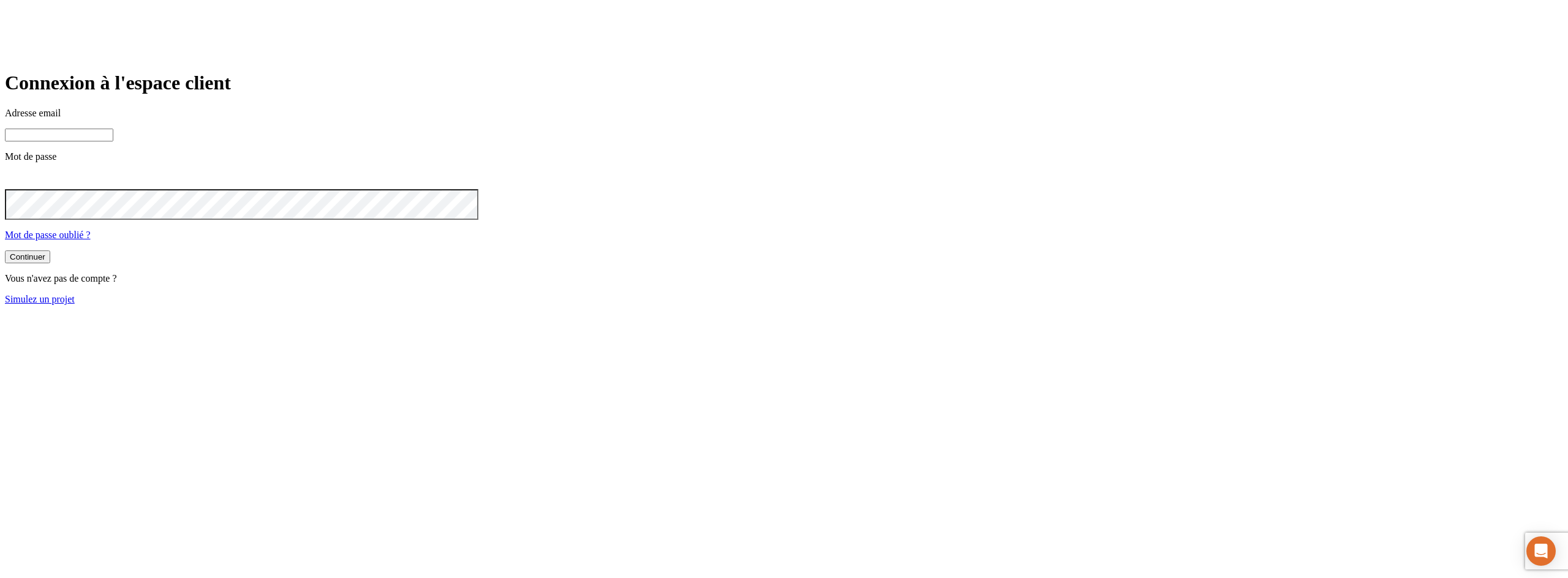
click at [113, 142] on input at bounding box center [59, 135] width 108 height 13
type input "srgjlkerh"
click at [74, 304] on link "Simulez un projet" at bounding box center [39, 299] width 70 height 10
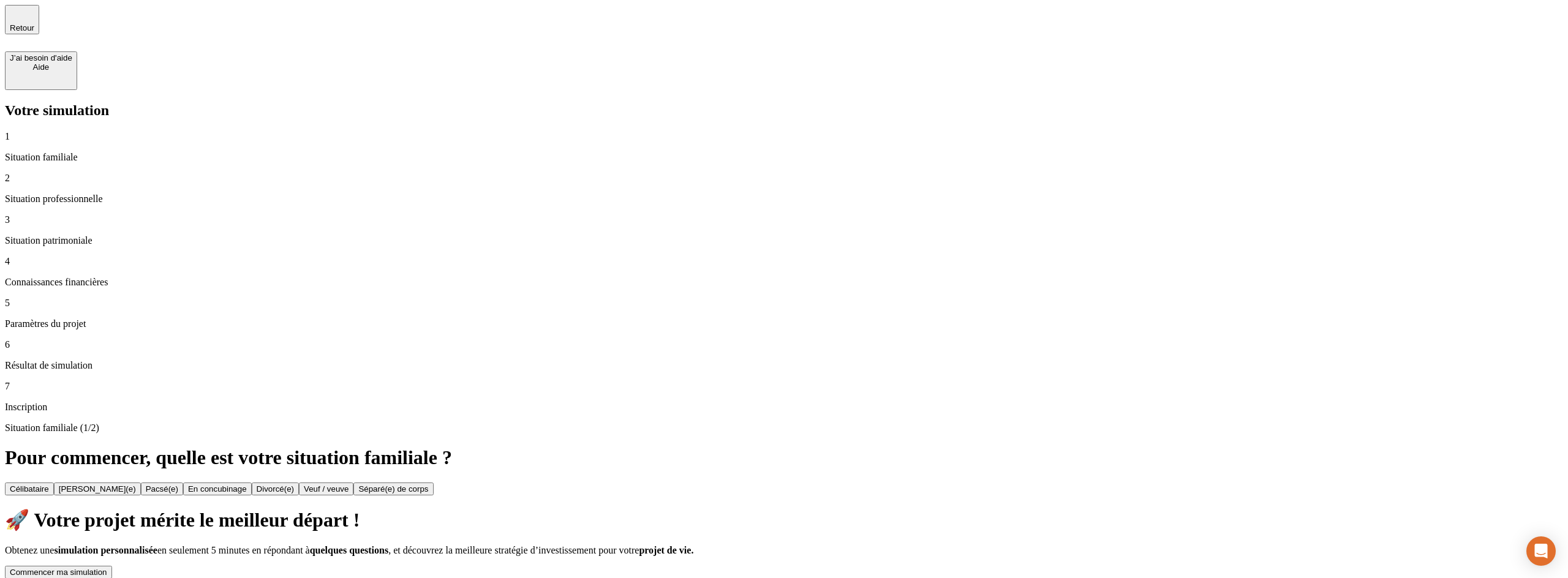
click at [112, 566] on button "Commencer ma simulation" at bounding box center [58, 572] width 107 height 13
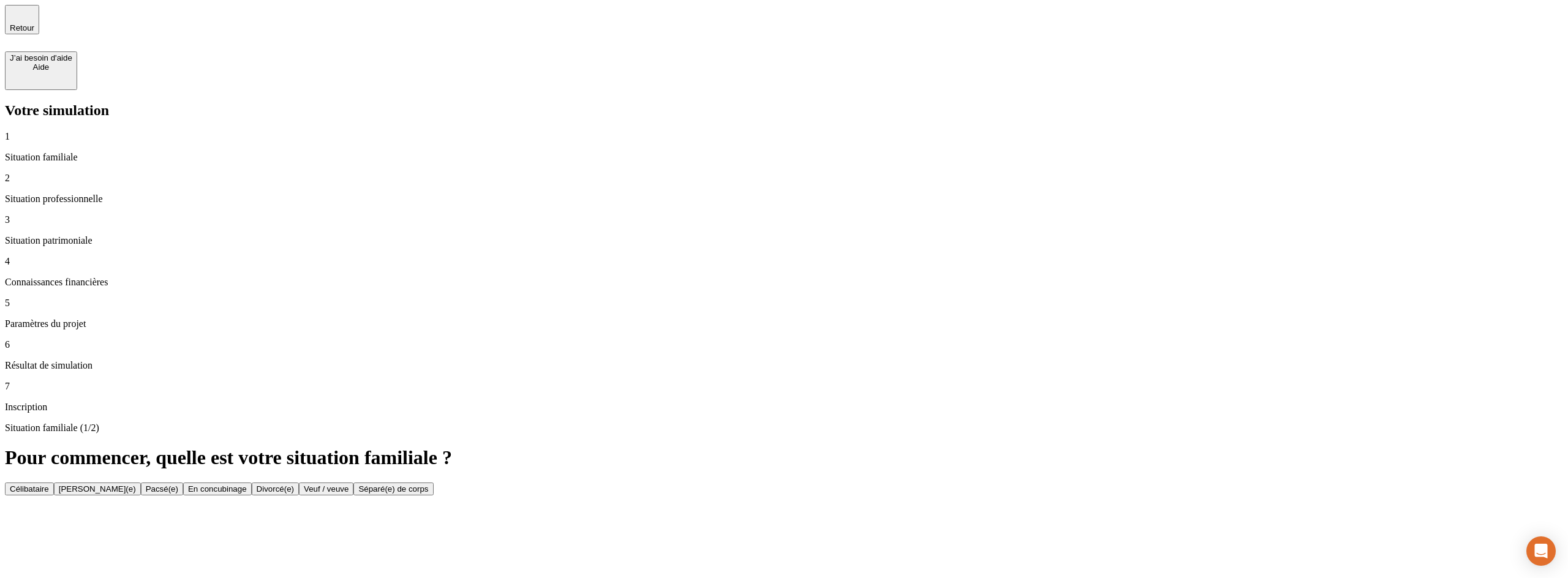
click at [49, 484] on div "Célibataire" at bounding box center [29, 489] width 39 height 9
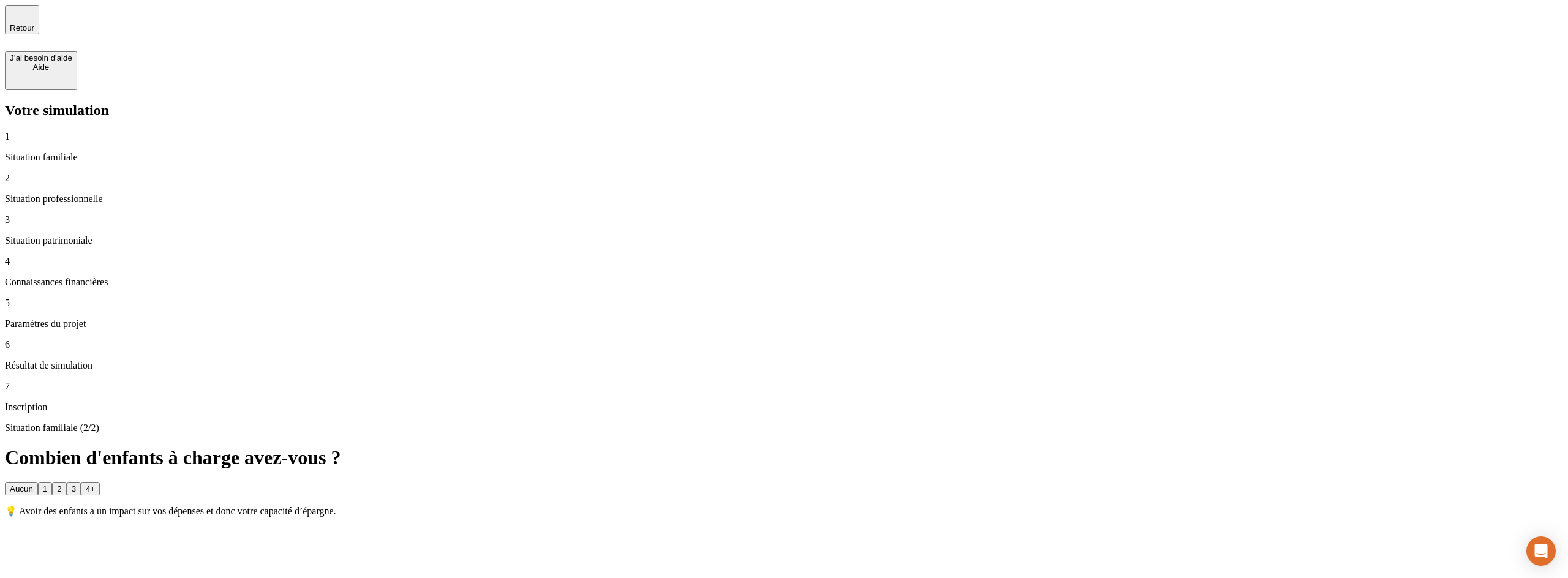
click at [66, 482] on button "2" at bounding box center [59, 488] width 14 height 13
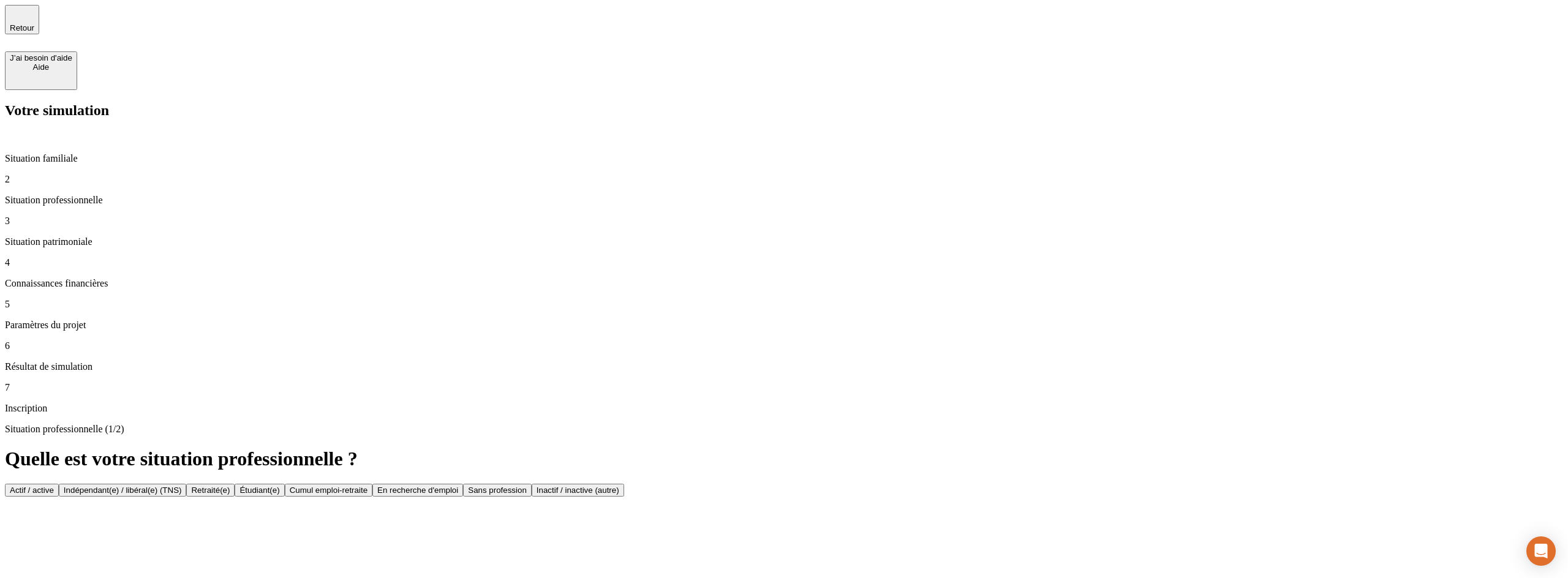
click at [59, 484] on button "Actif / active" at bounding box center [32, 490] width 54 height 13
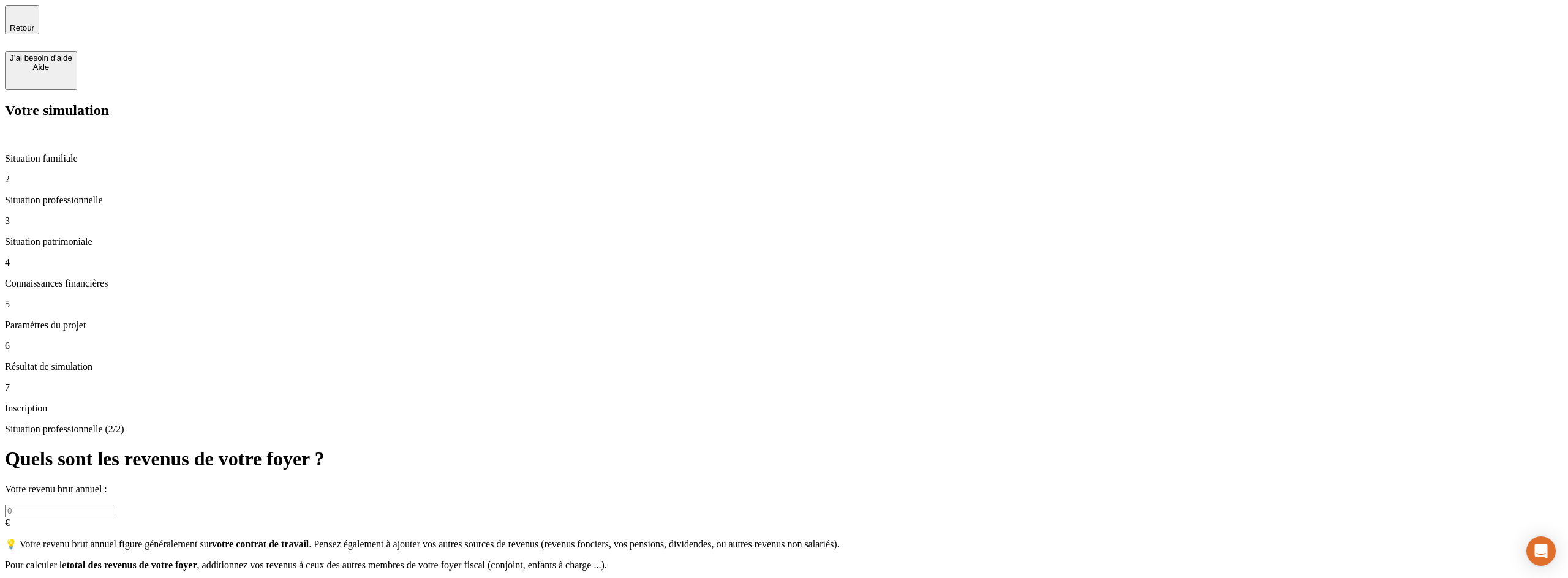
click at [113, 504] on input "text" at bounding box center [59, 511] width 108 height 13
type input "244 242"
click at [35, 577] on div "Valider" at bounding box center [22, 587] width 25 height 9
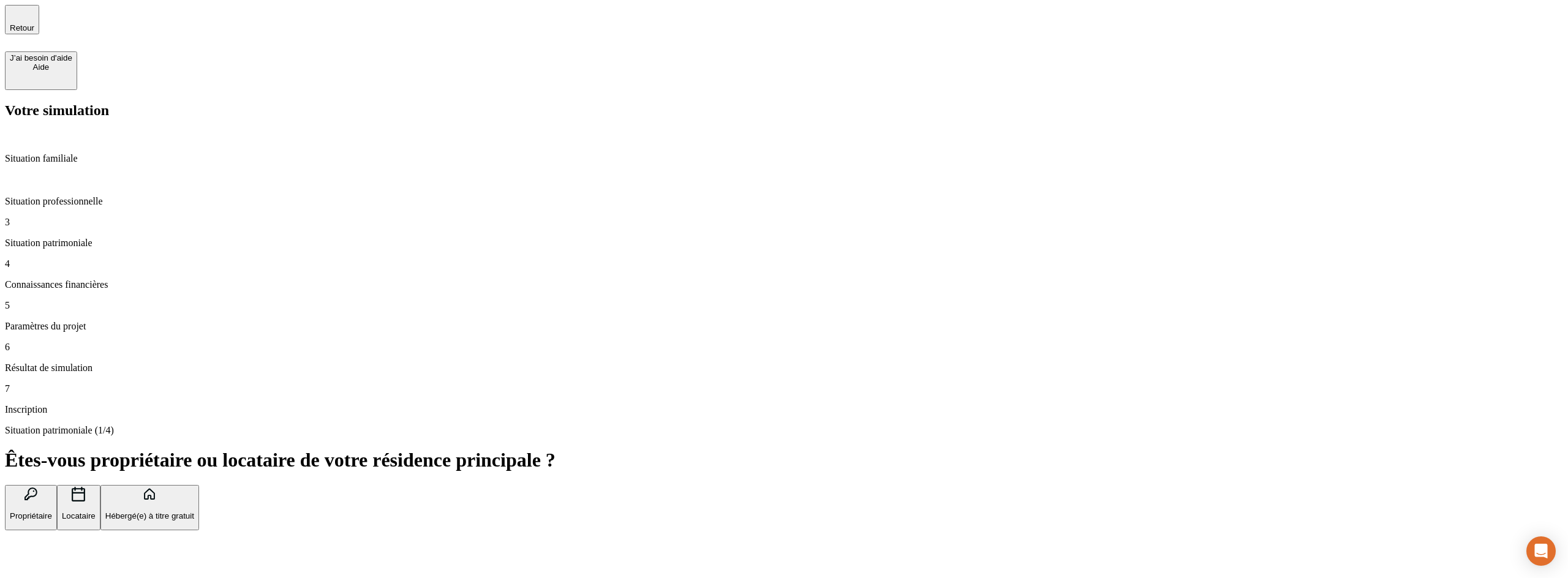
click at [57, 484] on button "Propriétaire" at bounding box center [30, 507] width 52 height 46
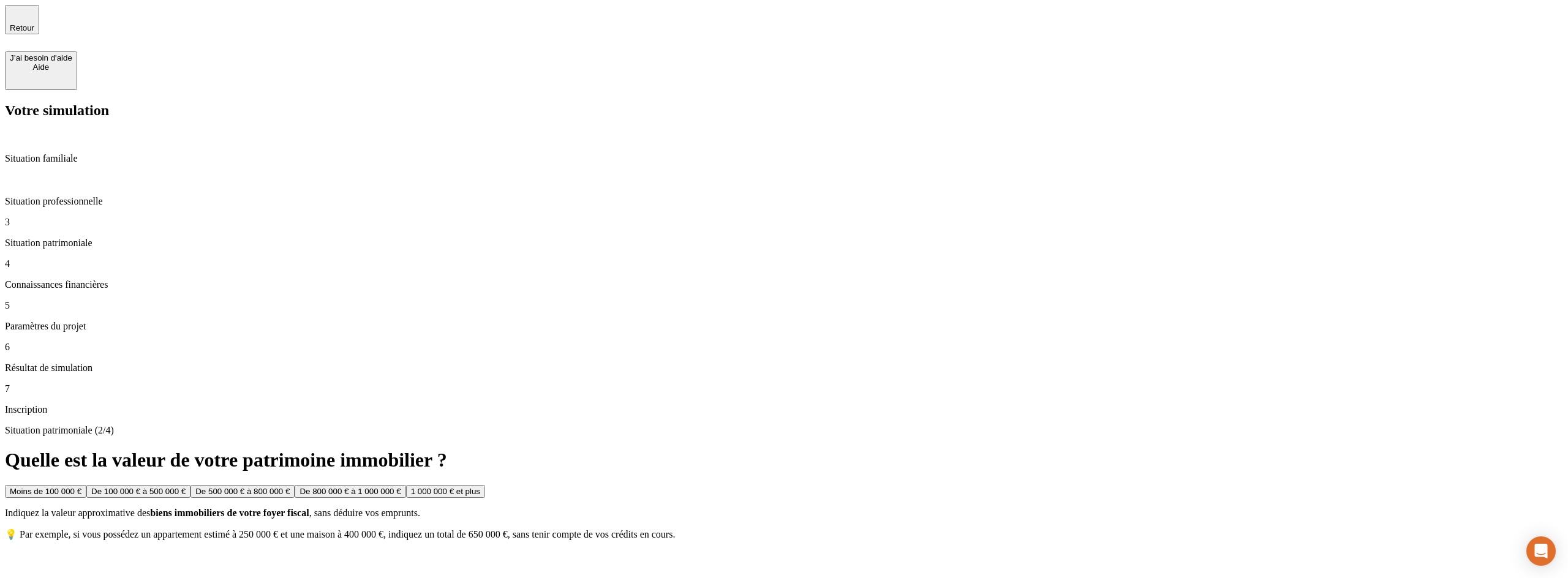
click at [87, 484] on button "Moins de 100 000 €" at bounding box center [45, 491] width 81 height 13
click at [182, 484] on button "De 50 000 € à 100 000 €" at bounding box center [132, 491] width 100 height 13
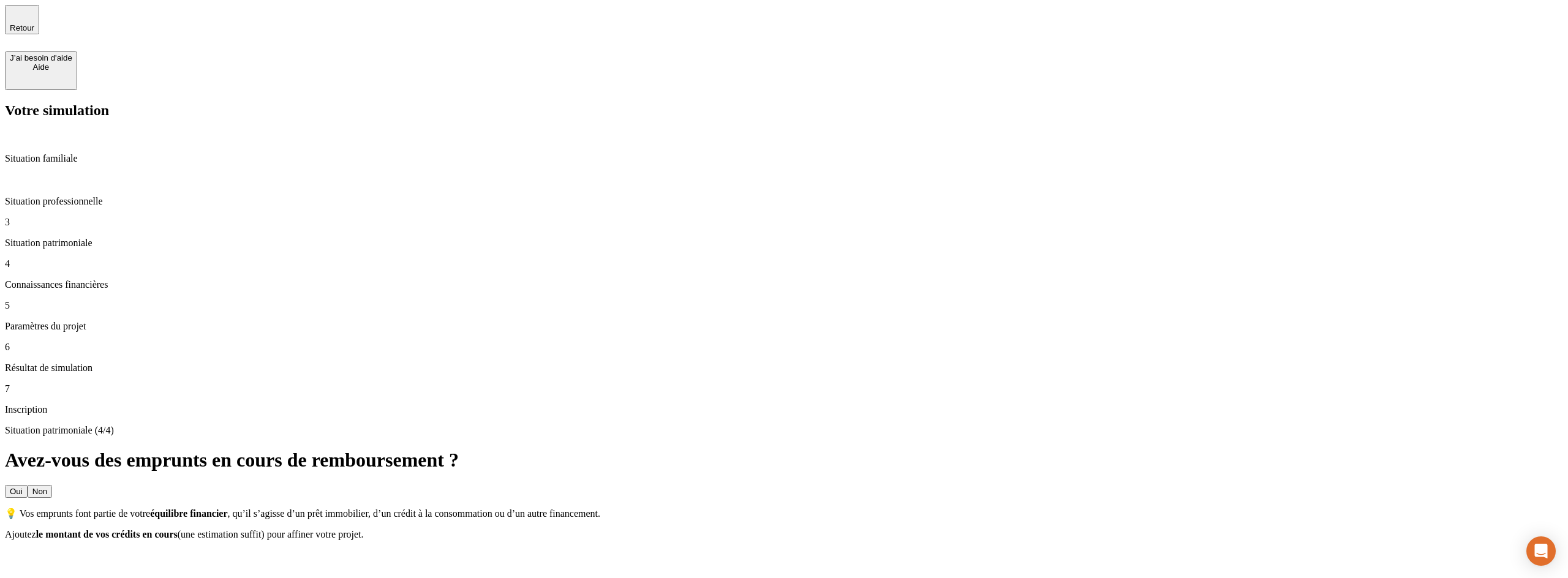
click at [52, 484] on button "Non" at bounding box center [40, 491] width 25 height 13
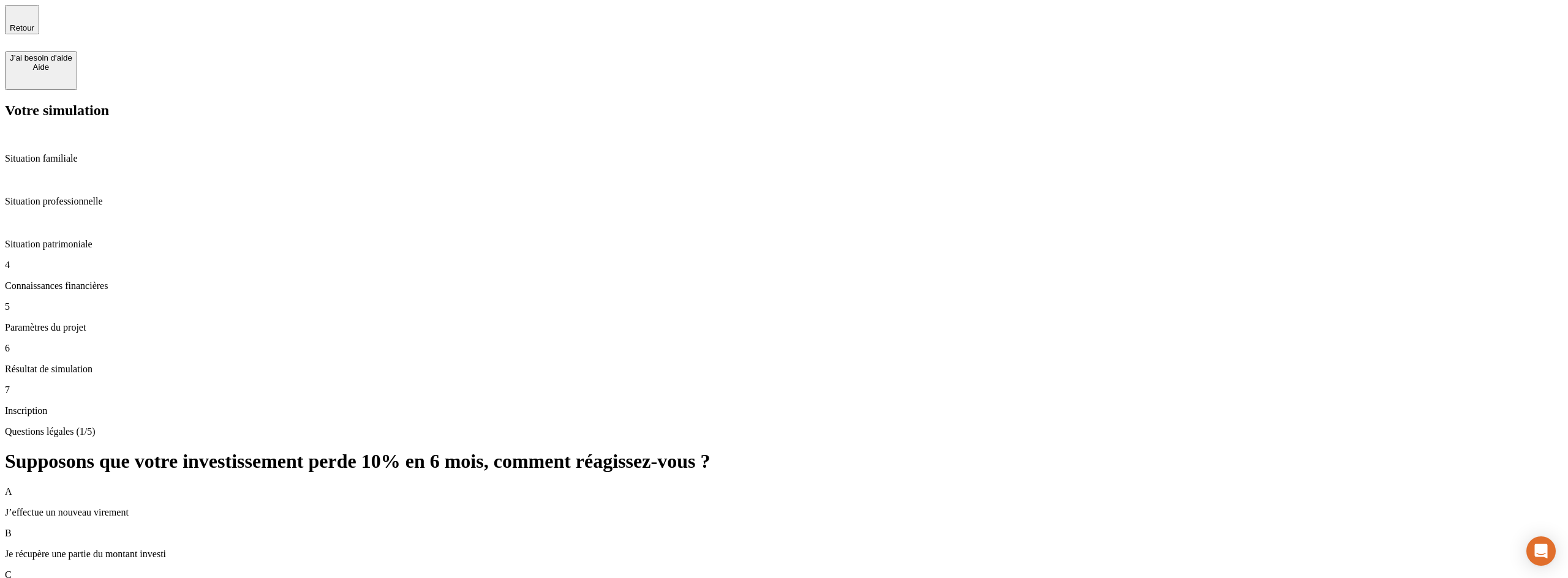
click at [674, 528] on div "B Je récupère une partie du montant investi" at bounding box center [784, 543] width 1558 height 32
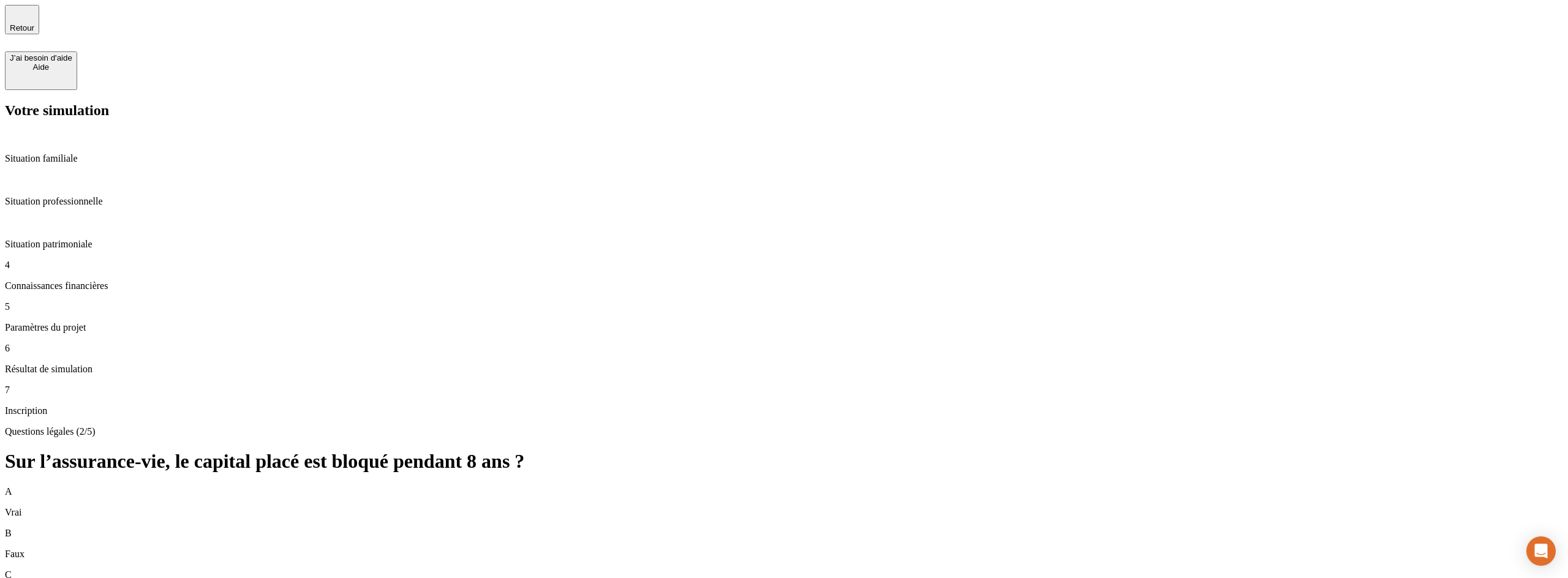
click at [489, 549] on p "Faux" at bounding box center [784, 554] width 1558 height 11
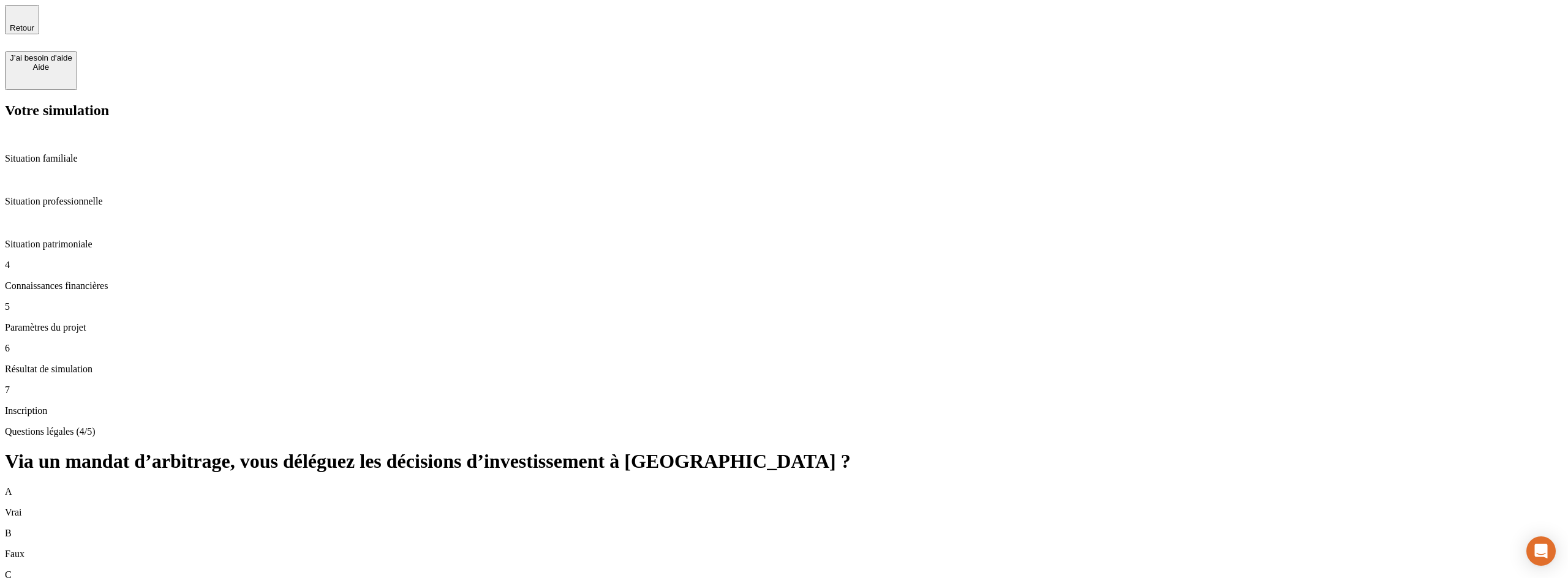
click at [503, 528] on div "B Faux" at bounding box center [784, 543] width 1558 height 32
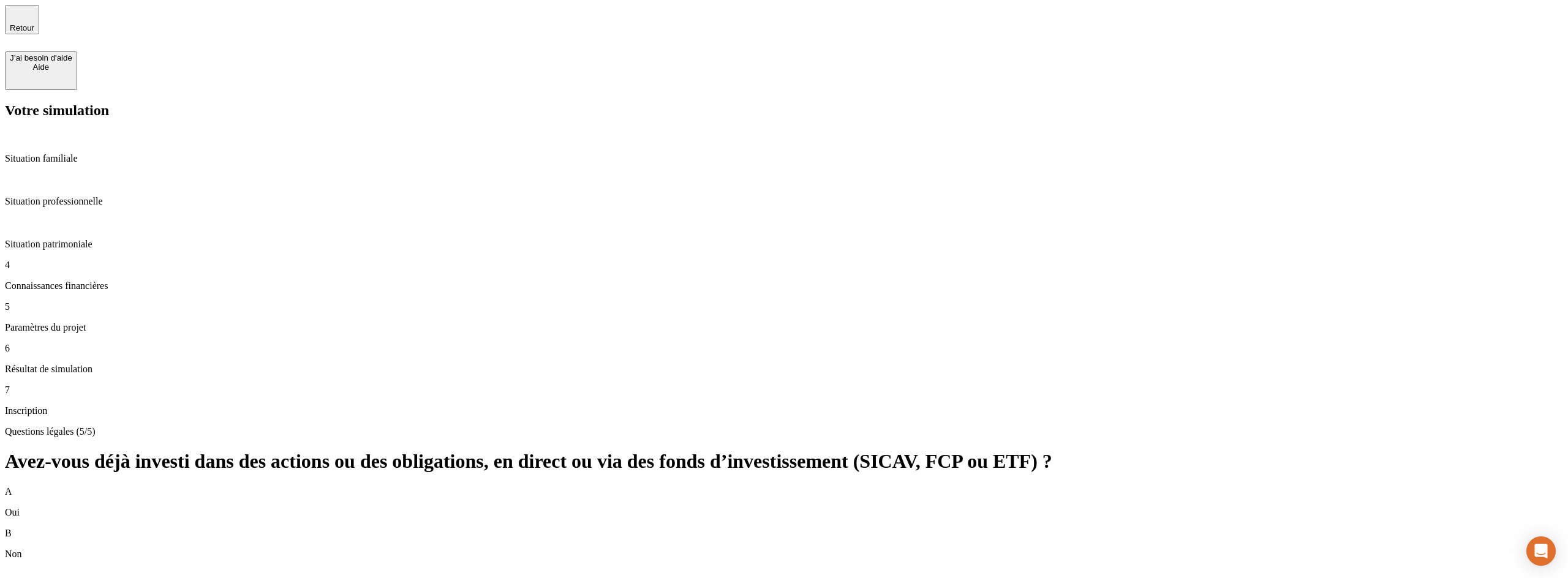
click at [482, 549] on p "Non" at bounding box center [784, 554] width 1558 height 11
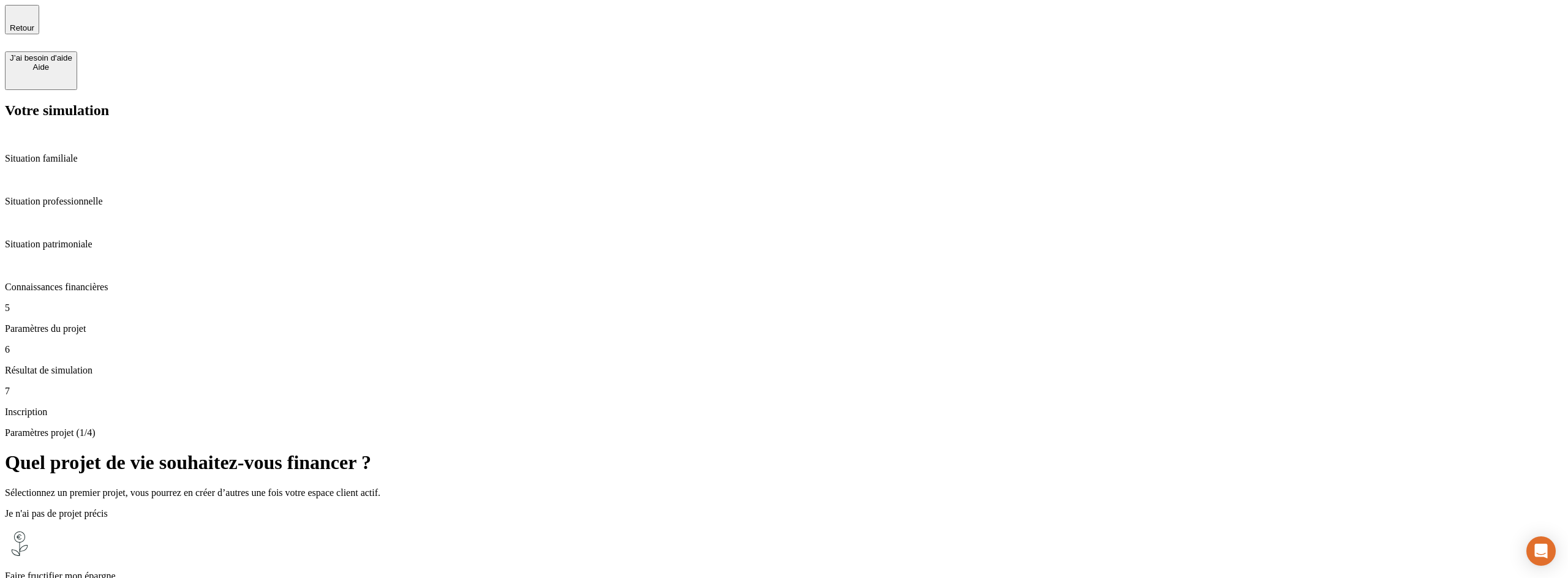
click at [517, 570] on p "Faire fructifier mon épargne" at bounding box center [784, 576] width 1558 height 11
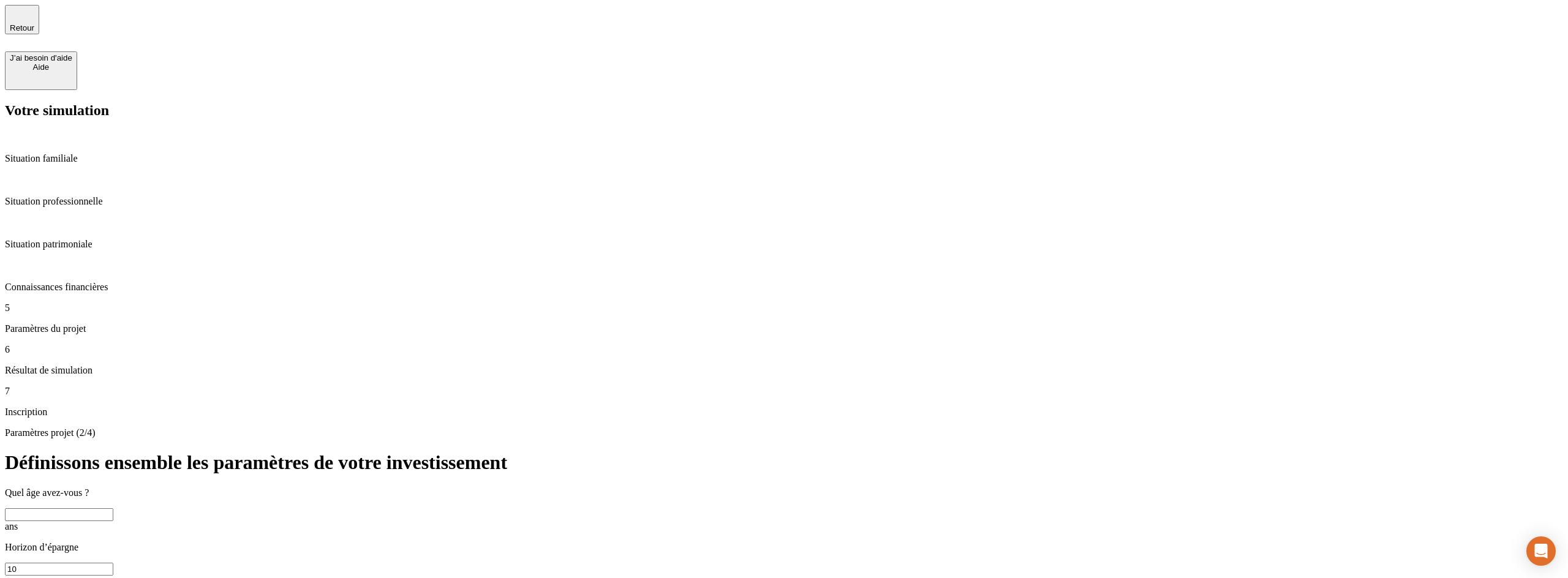
click at [113, 508] on input "text" at bounding box center [59, 514] width 108 height 13
type input "22"
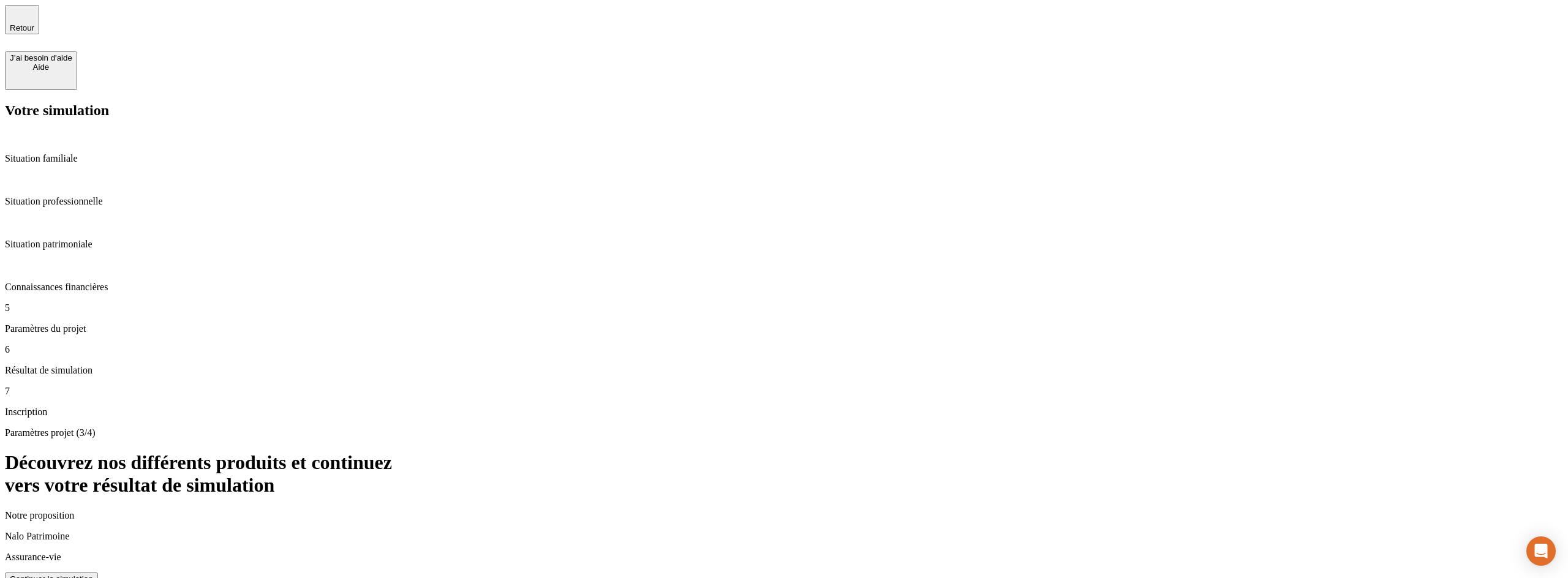
click at [93, 574] on div "Continuer la simulation" at bounding box center [52, 579] width 84 height 9
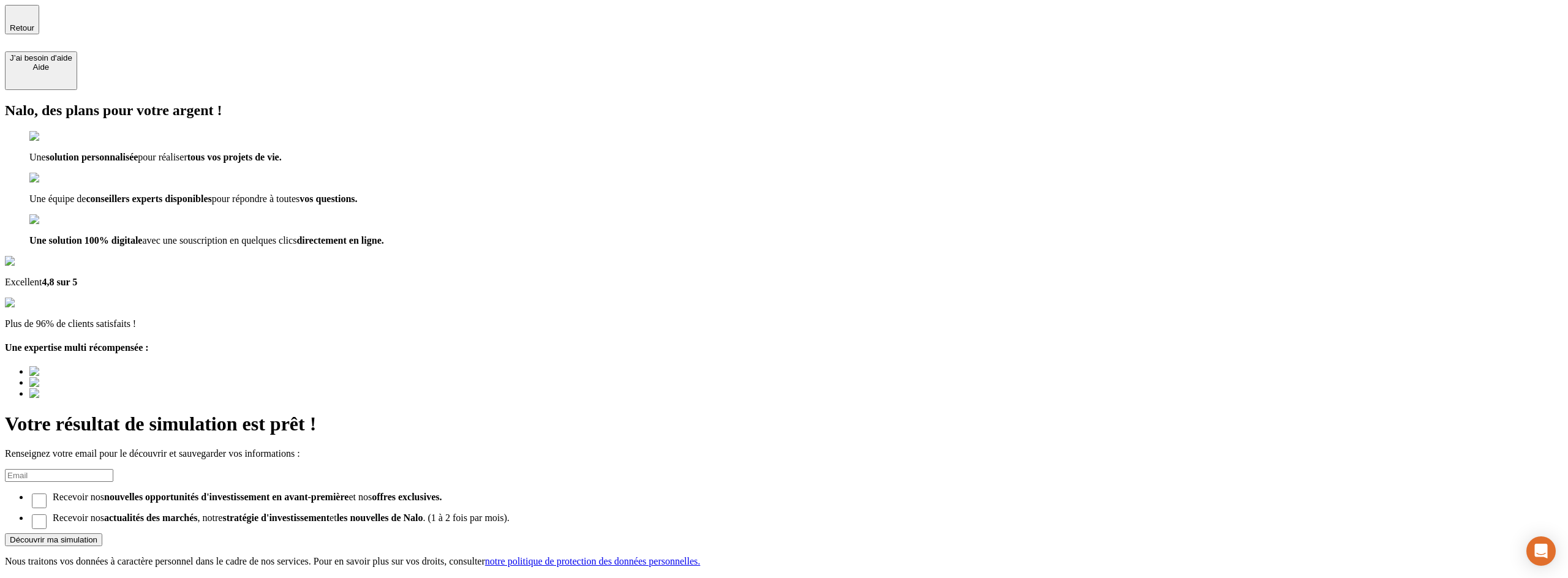
click at [113, 469] on input at bounding box center [59, 475] width 108 height 13
paste input "@yopmail.com"
click at [113, 469] on input "efzgjerkgh@@yopmail.com" at bounding box center [59, 475] width 108 height 13
type input "efzgjerkgh@yopmail.com"
click at [102, 533] on button "Découvrir ma simulation" at bounding box center [53, 539] width 98 height 13
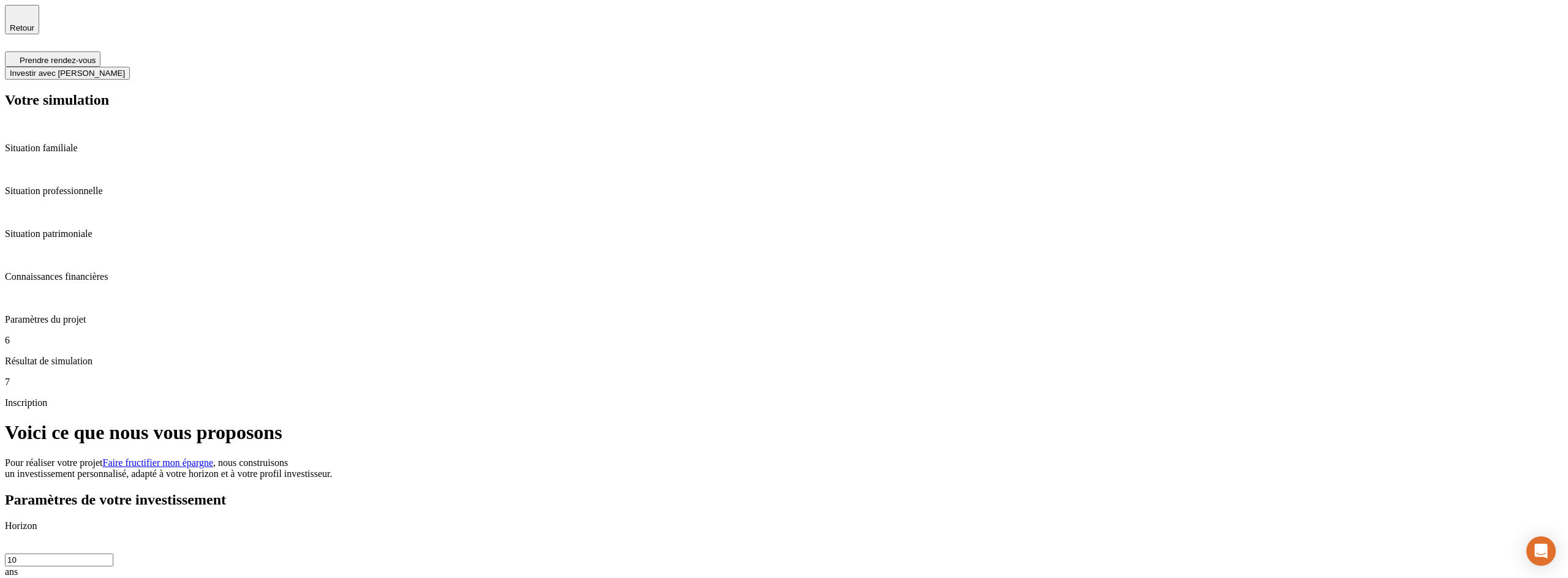
click at [101, 51] on button "Prendre rendez-vous" at bounding box center [52, 59] width 95 height 15
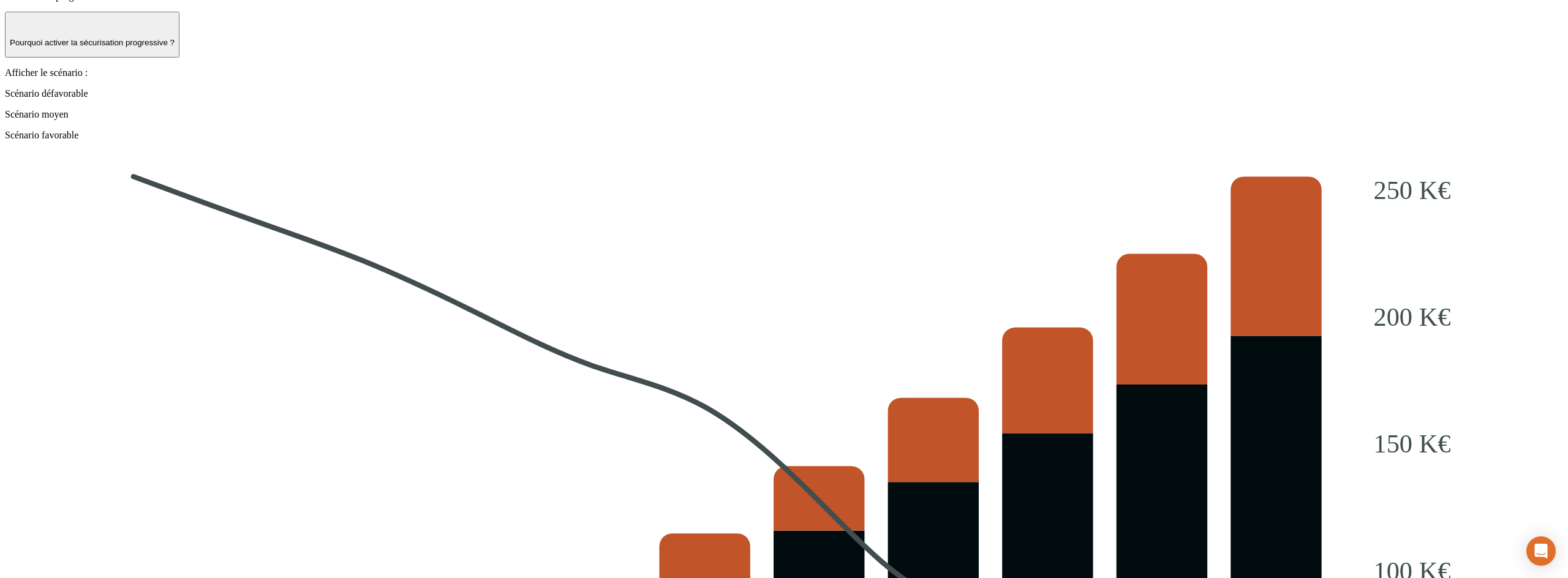
scroll to position [1580, 0]
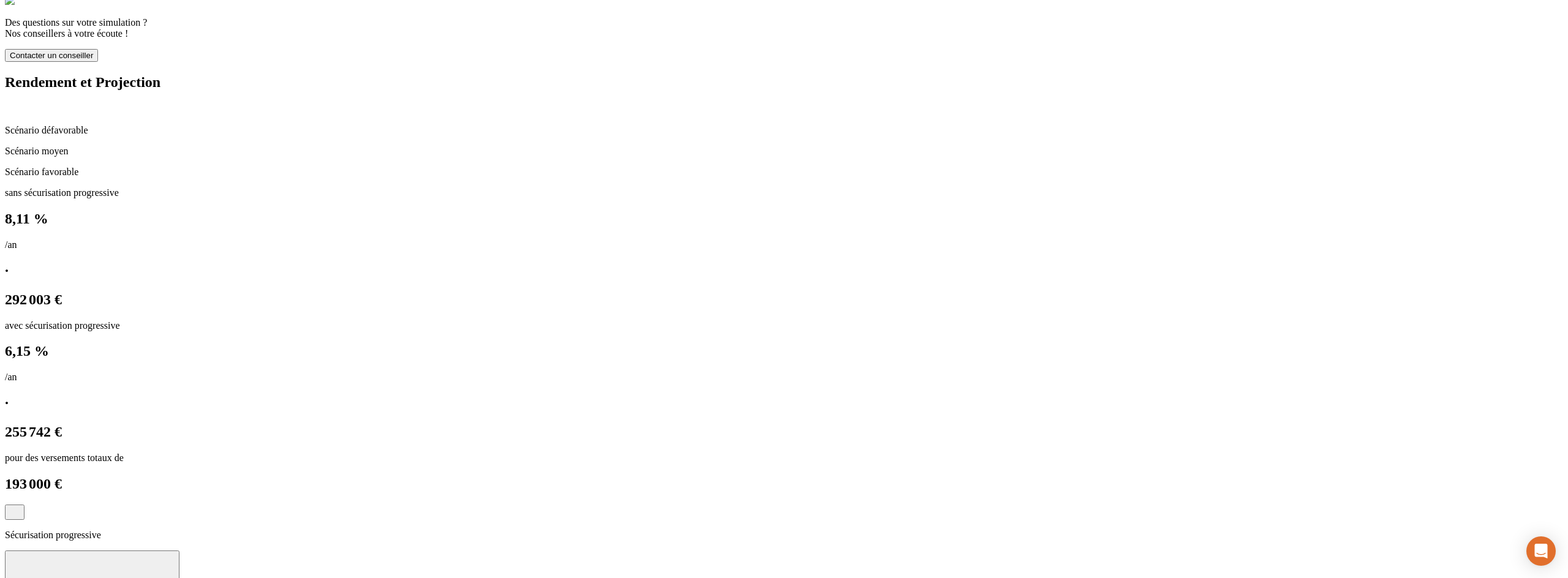
scroll to position [0, 0]
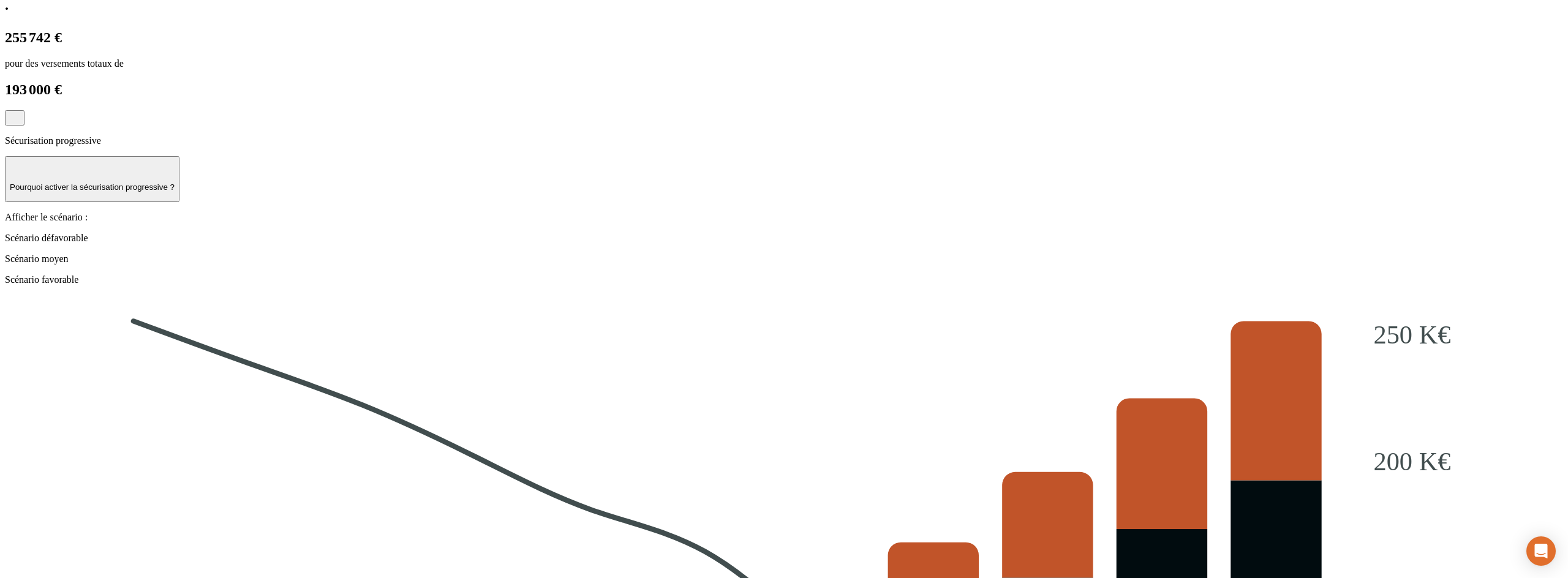
scroll to position [1580, 0]
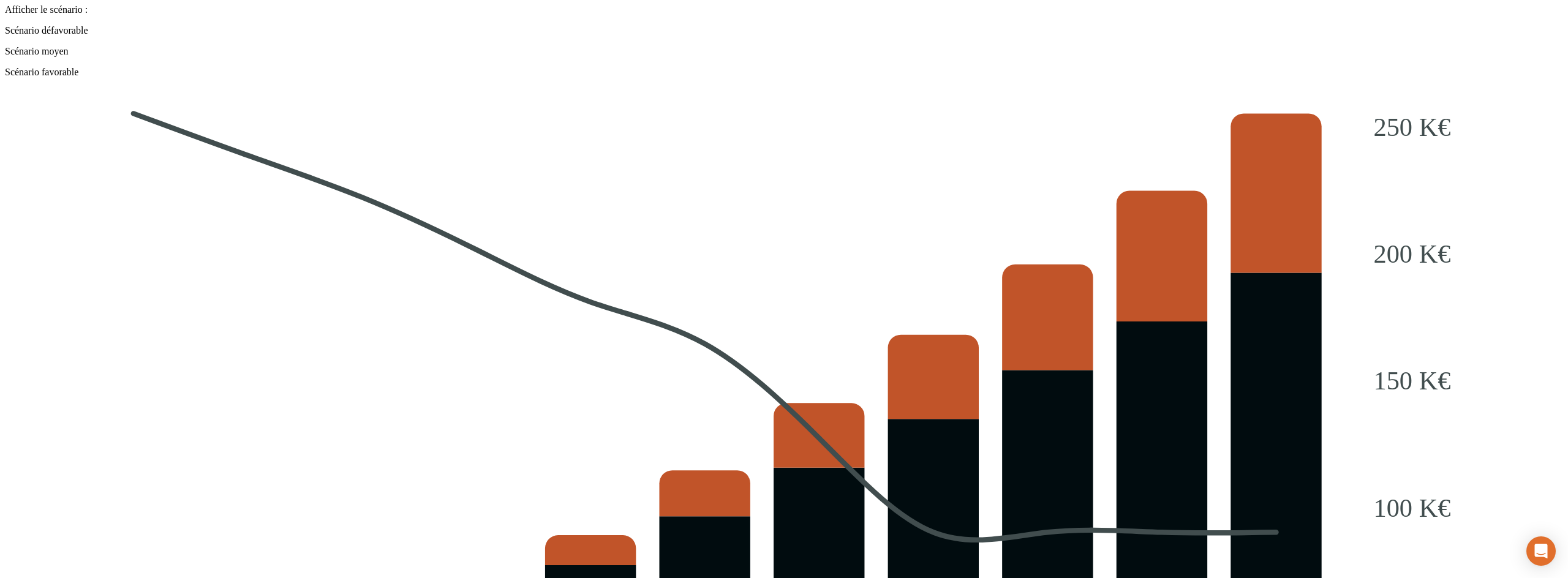
scroll to position [1580, 0]
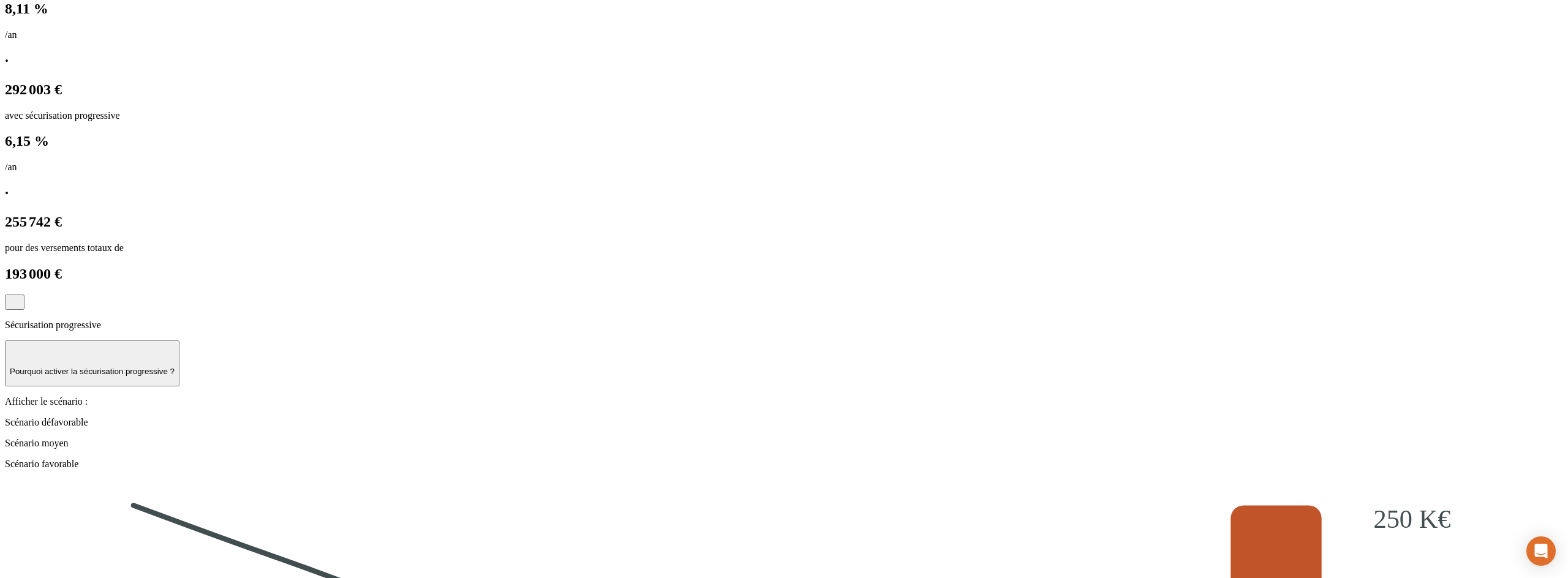
scroll to position [1580, 0]
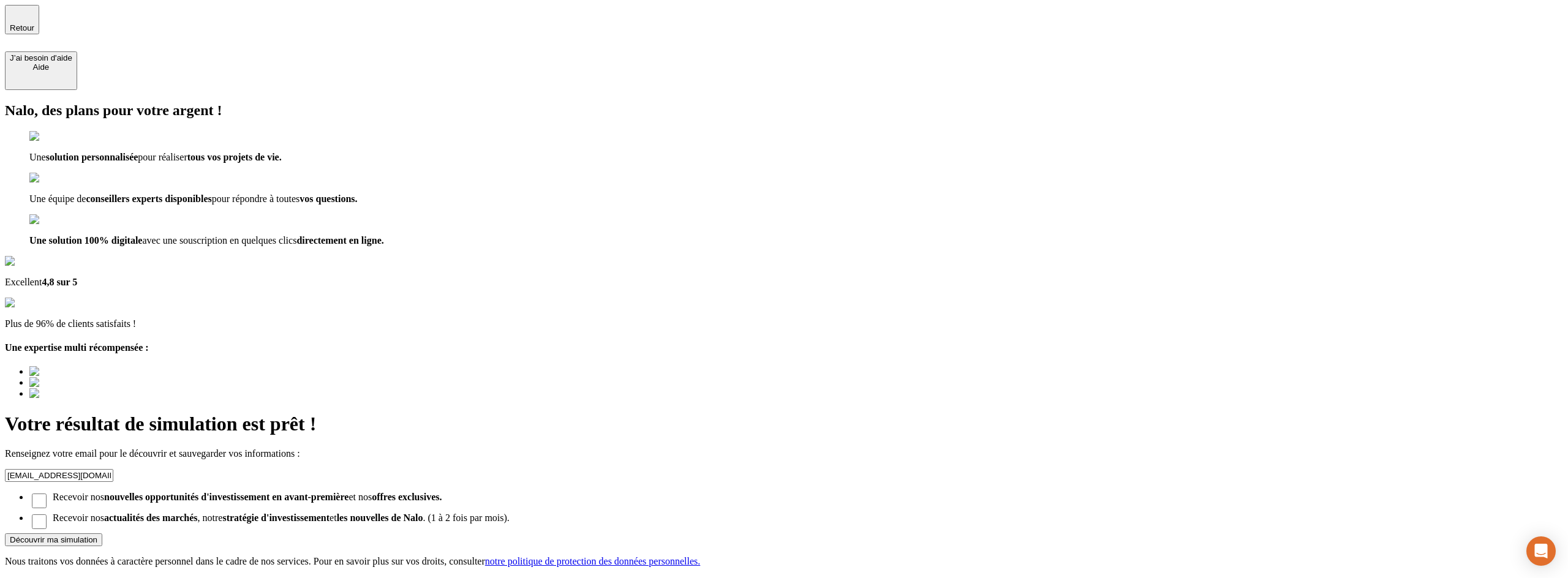
click at [102, 533] on button "Découvrir ma simulation" at bounding box center [53, 539] width 98 height 13
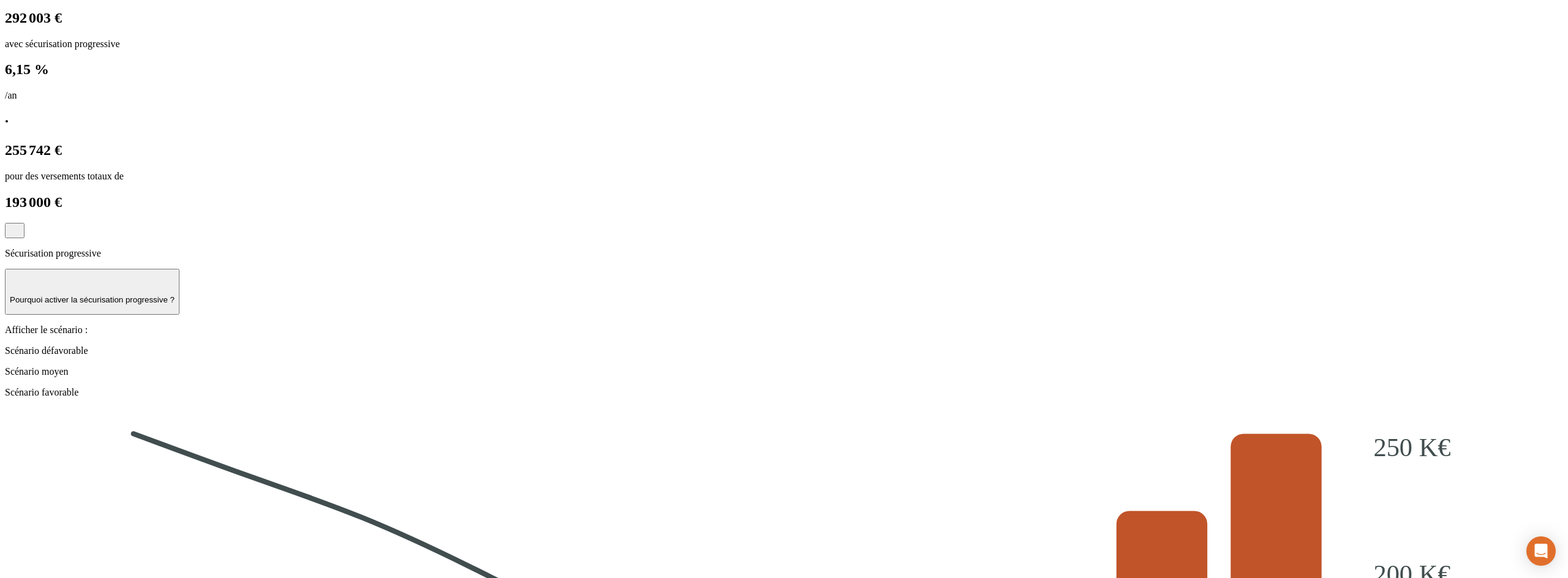
scroll to position [1580, 0]
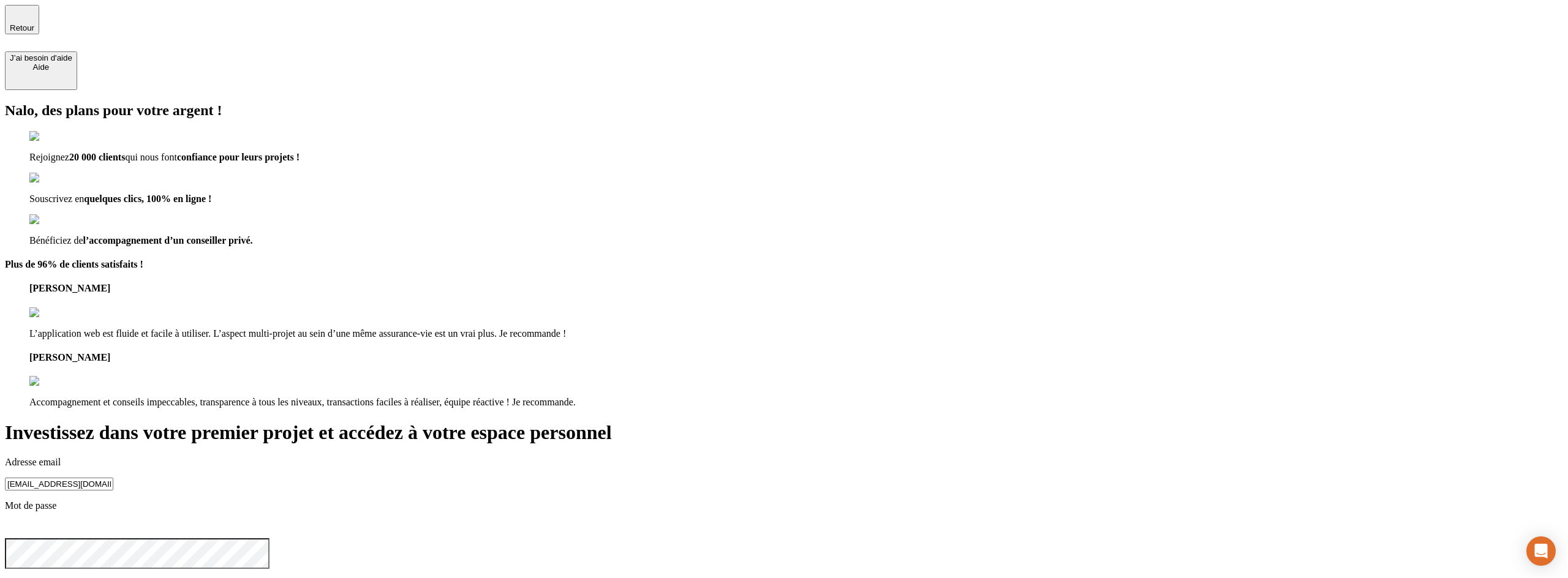
click at [34, 26] on span "Retour" at bounding box center [22, 28] width 25 height 9
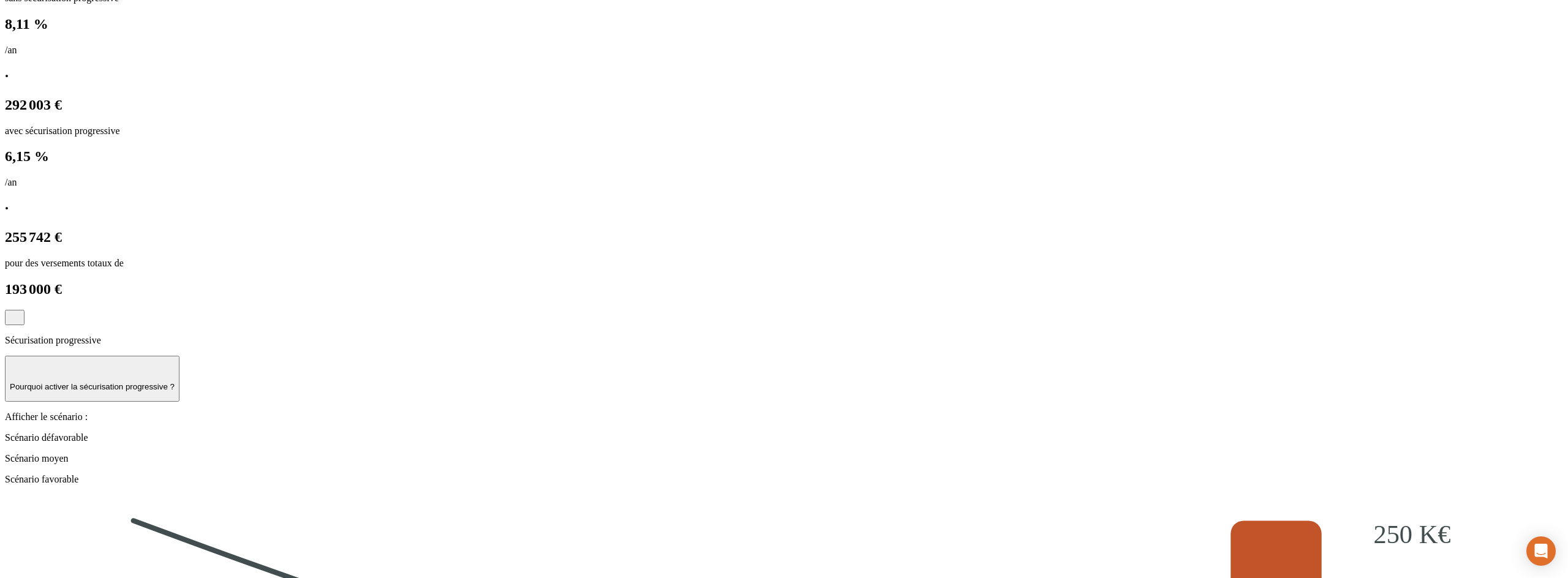
scroll to position [1580, 0]
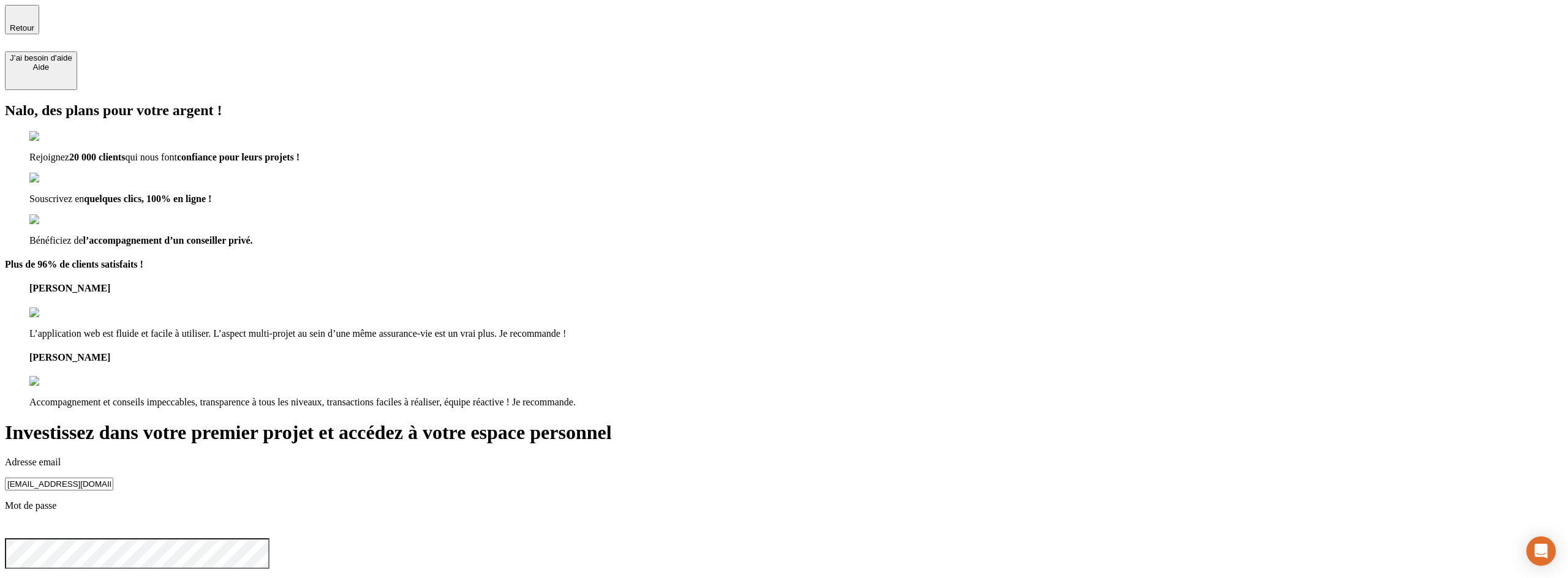
click at [34, 25] on span "Retour" at bounding box center [22, 28] width 25 height 9
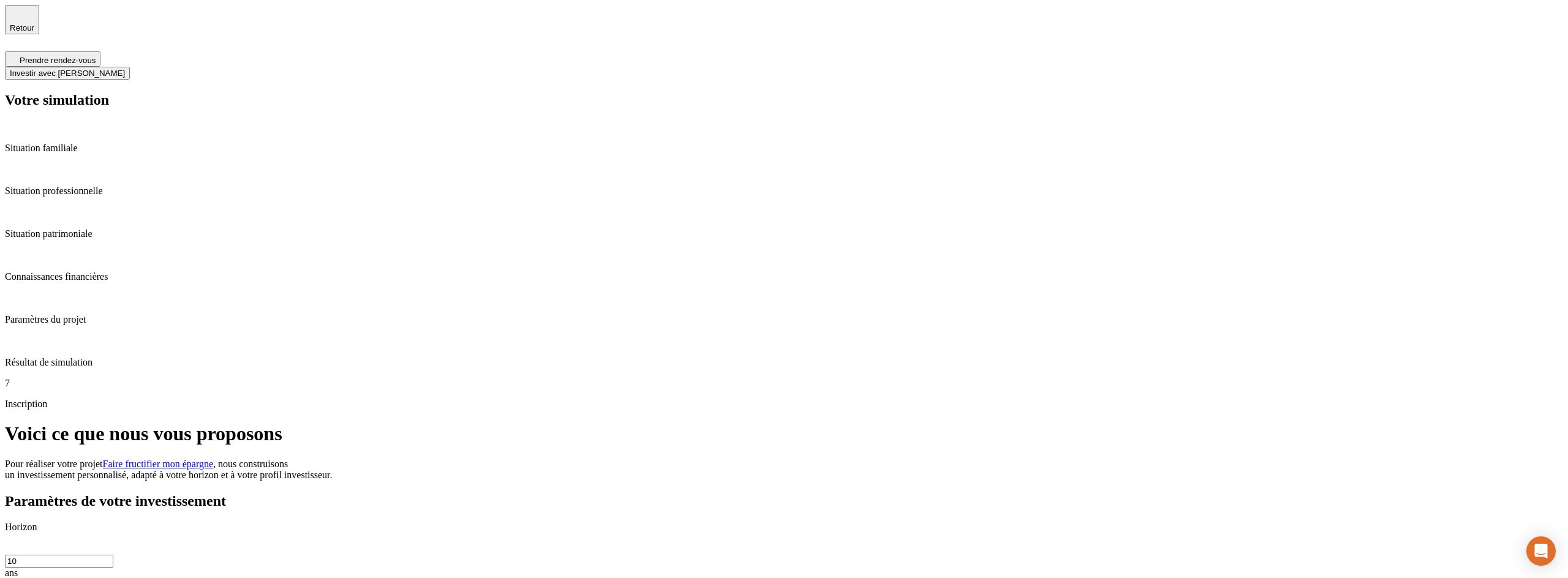
click at [130, 67] on button "Investir avec [PERSON_NAME]" at bounding box center [67, 73] width 125 height 13
